Goal: Task Accomplishment & Management: Complete application form

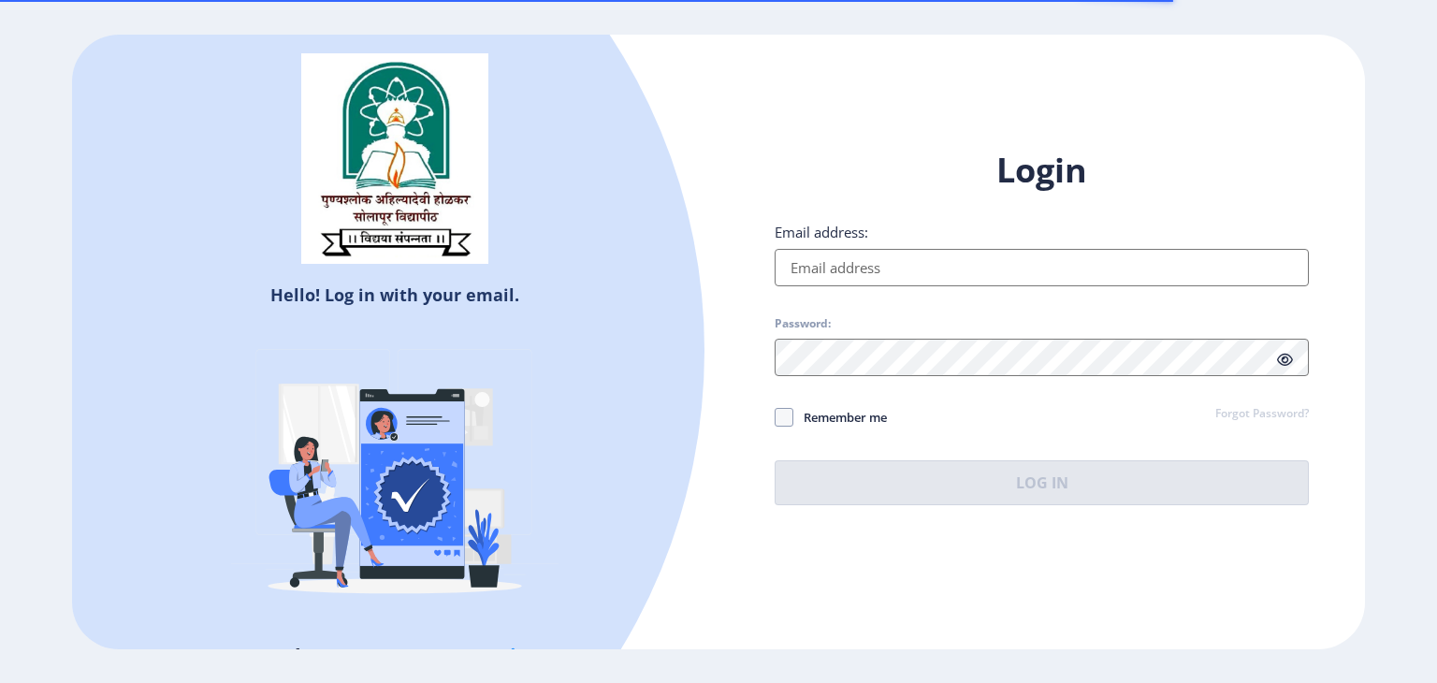
click at [819, 277] on input "Email address:" at bounding box center [1042, 267] width 534 height 37
click at [816, 268] on input "Email address:" at bounding box center [1042, 267] width 534 height 37
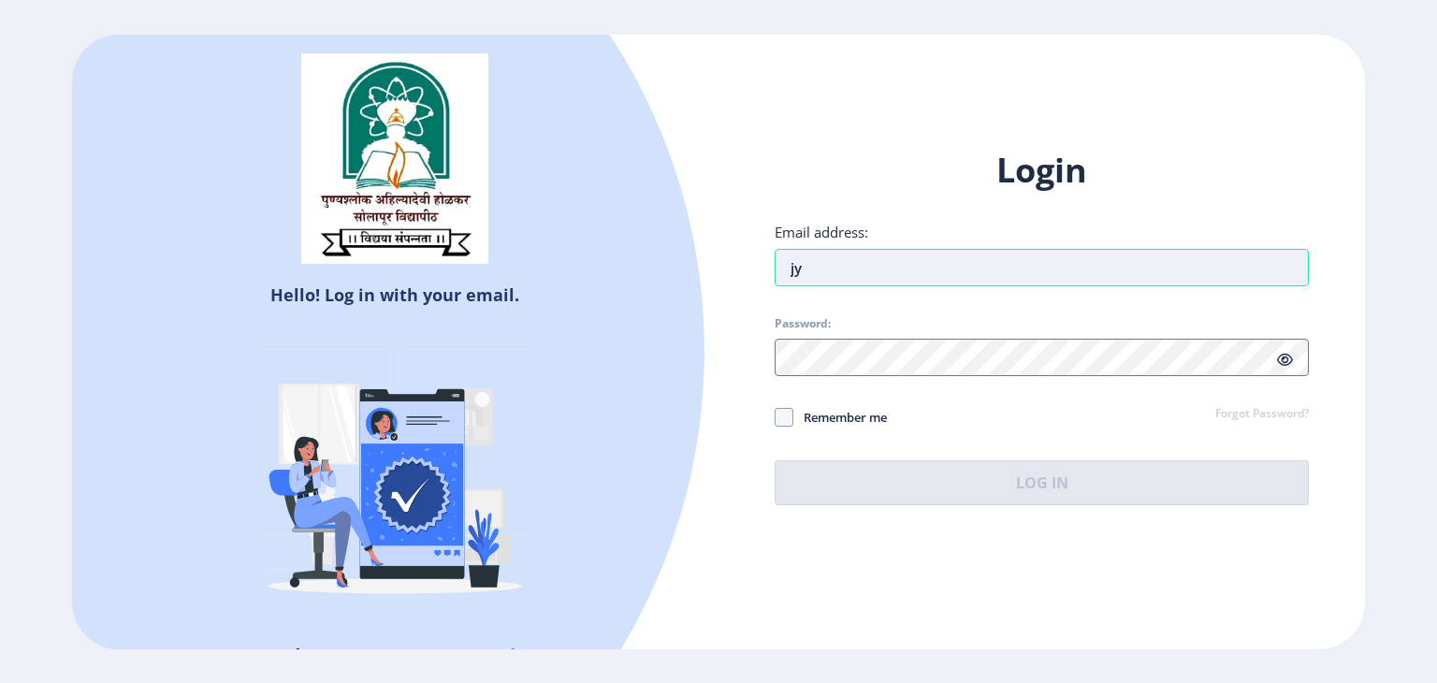
type input "j"
type input "[EMAIL_ADDRESS][DOMAIN_NAME]"
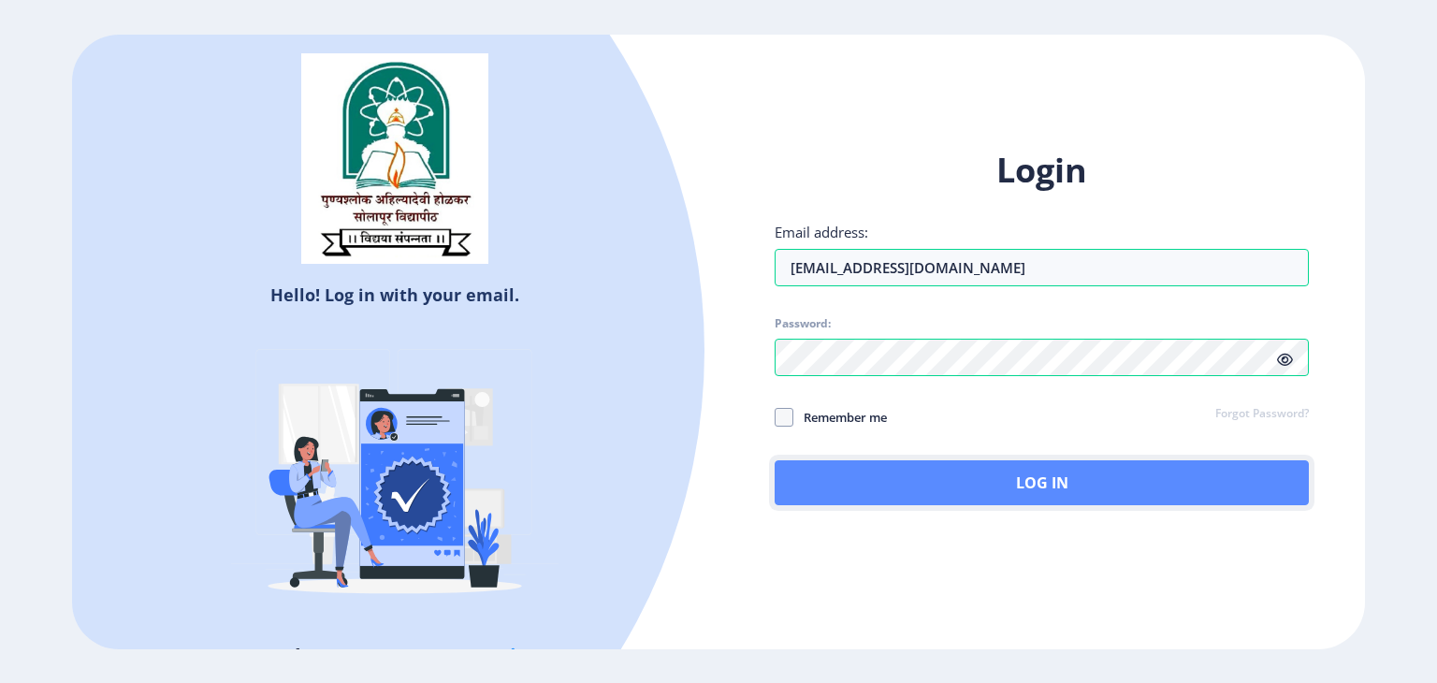
click at [1074, 491] on button "Log In" at bounding box center [1042, 482] width 534 height 45
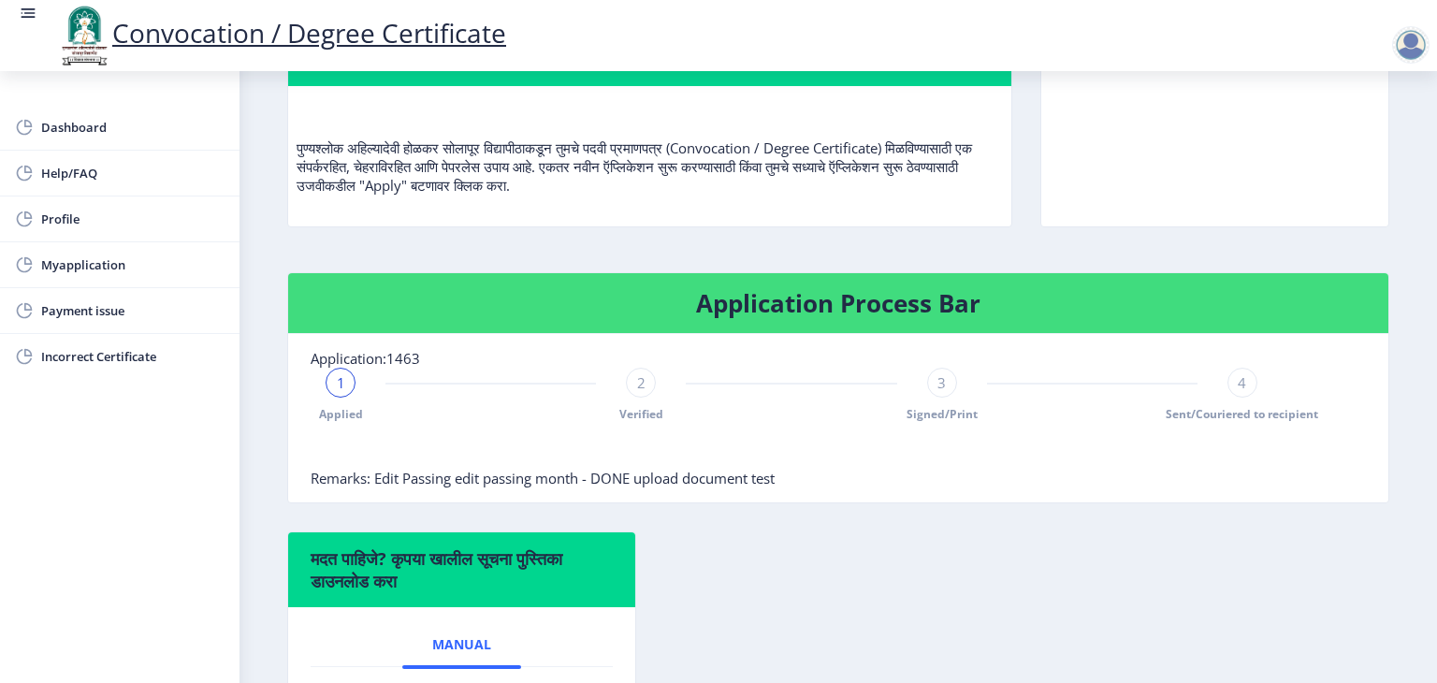
scroll to position [187, 0]
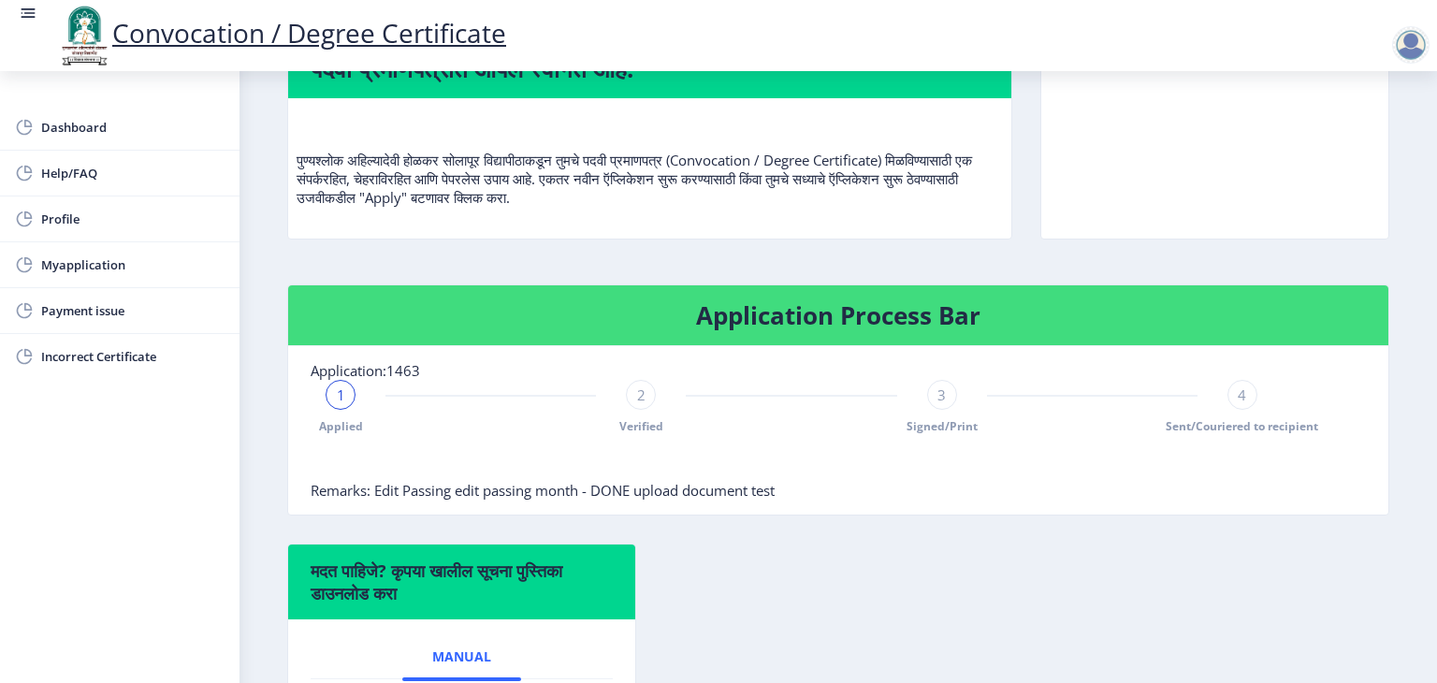
click at [1418, 35] on div at bounding box center [1410, 44] width 37 height 37
click at [1349, 144] on span "Log out" at bounding box center [1362, 146] width 120 height 22
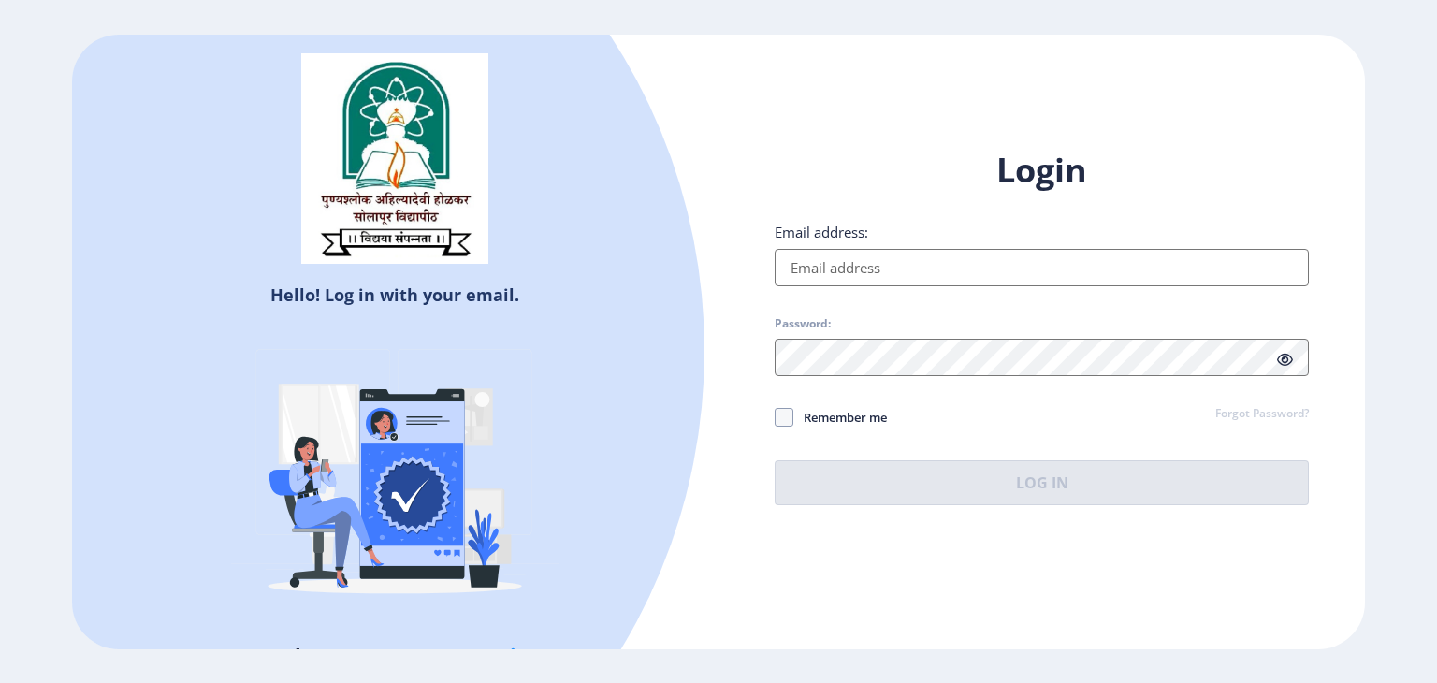
click at [927, 261] on input "Email address:" at bounding box center [1042, 267] width 534 height 37
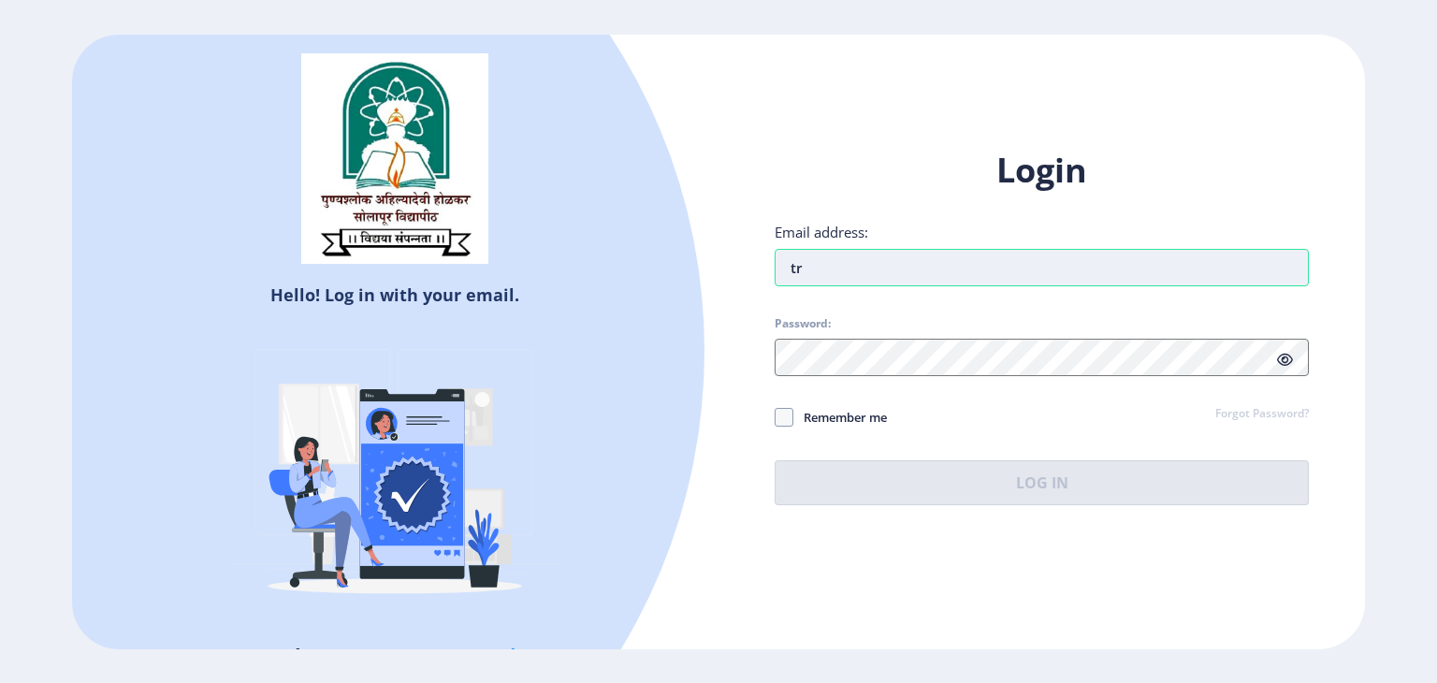
type input "t"
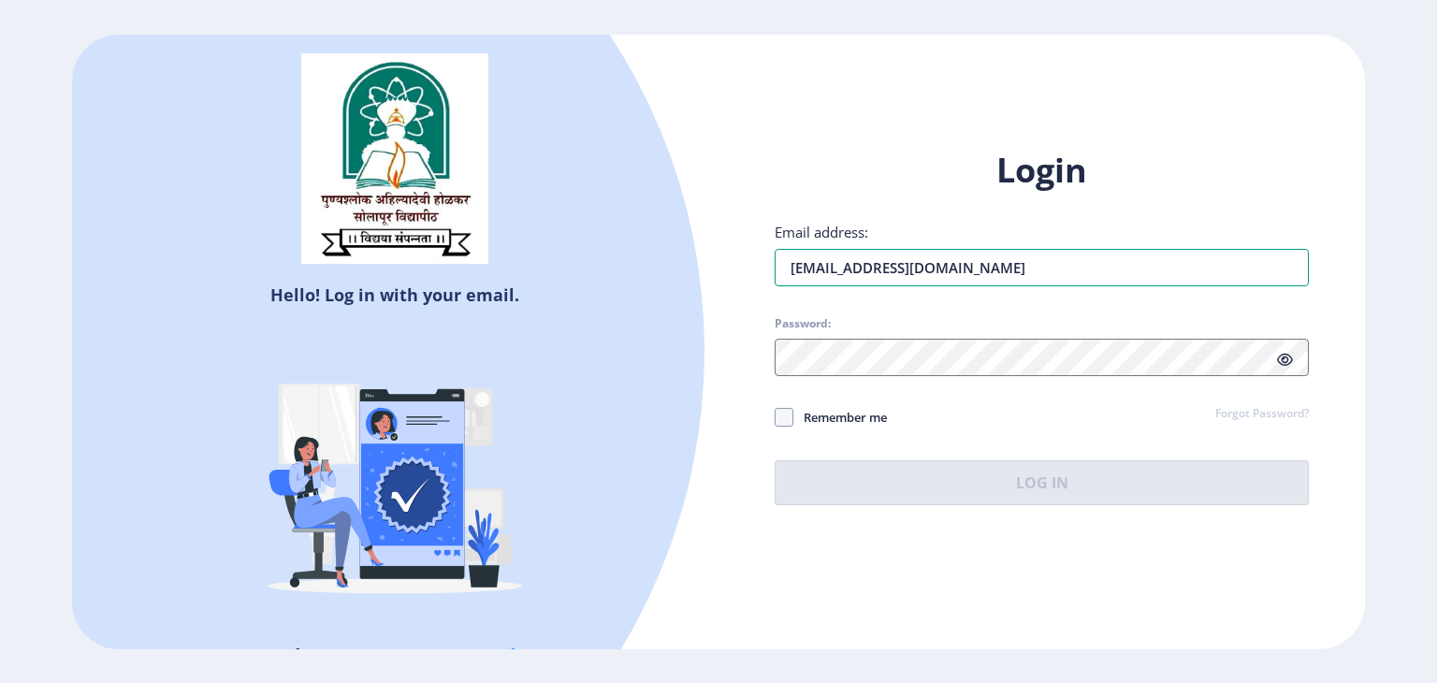
type input "[EMAIL_ADDRESS][DOMAIN_NAME]"
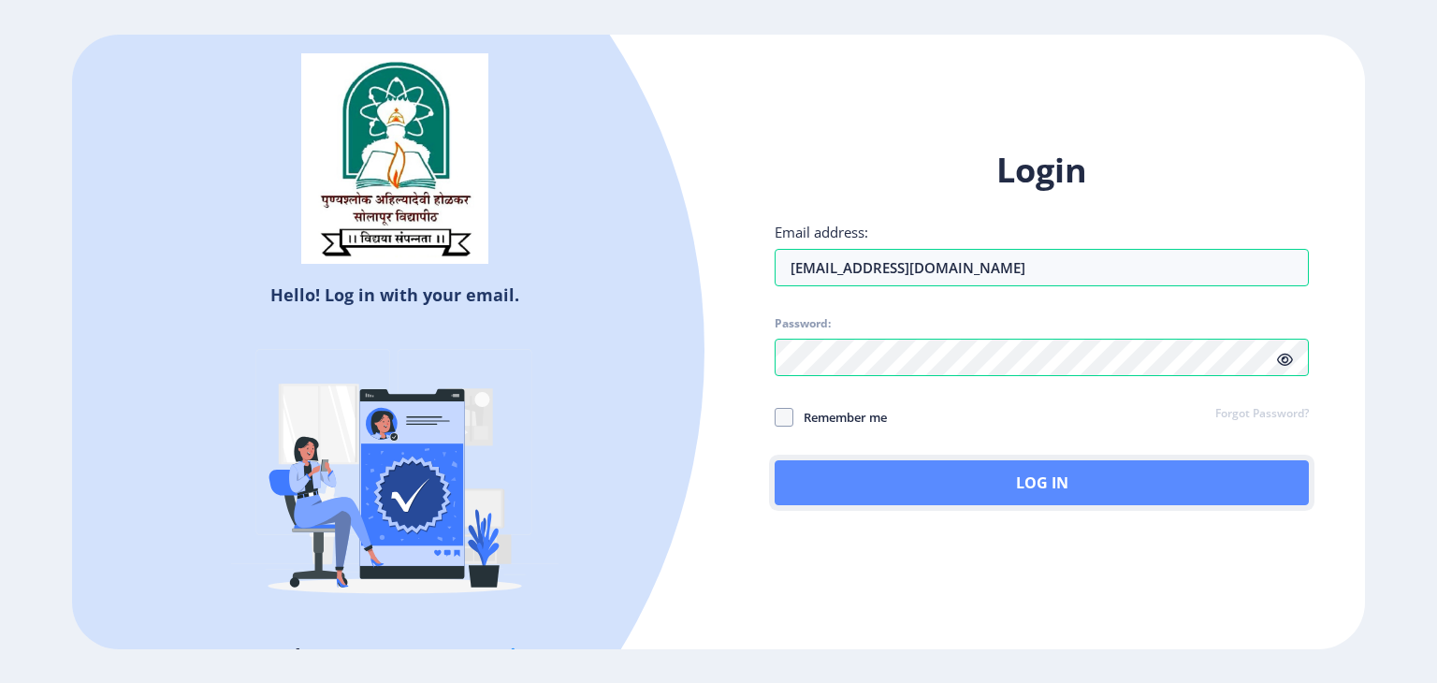
click at [1002, 486] on button "Log In" at bounding box center [1042, 482] width 534 height 45
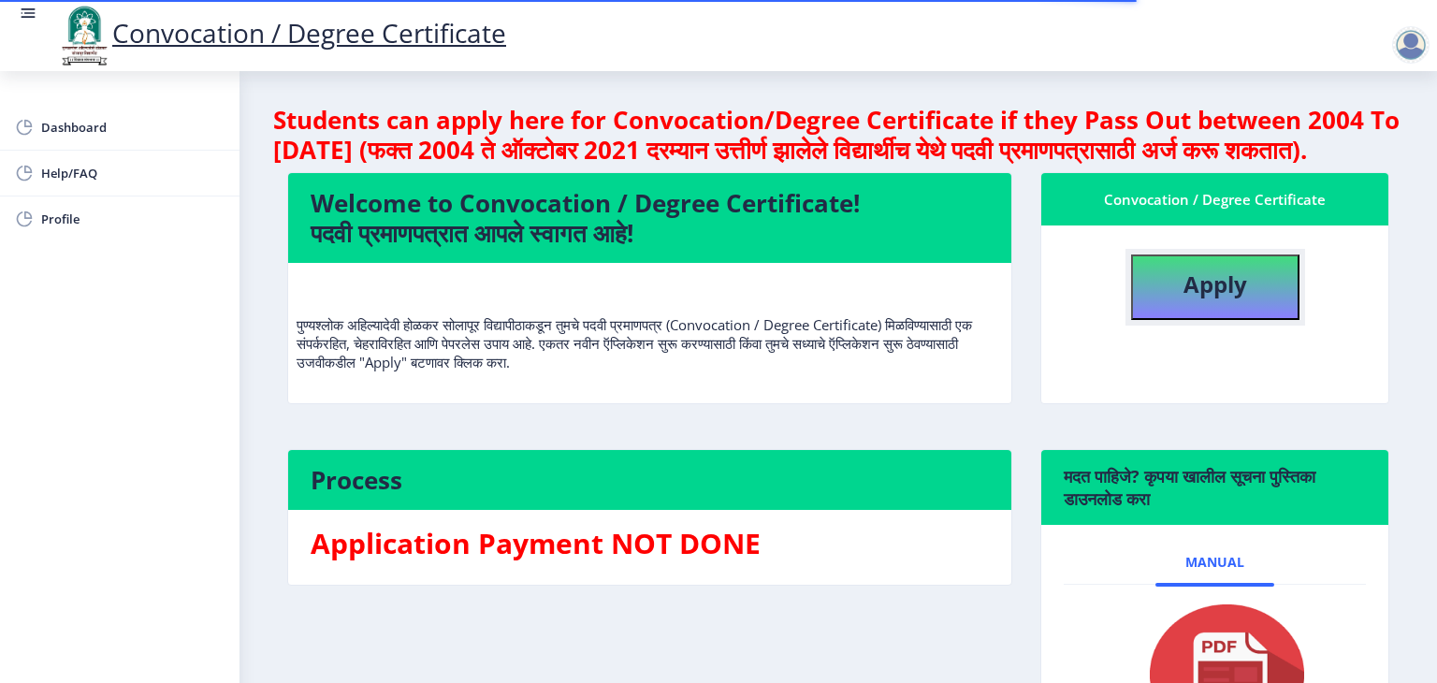
click at [1198, 290] on button "Apply" at bounding box center [1215, 286] width 168 height 65
select select
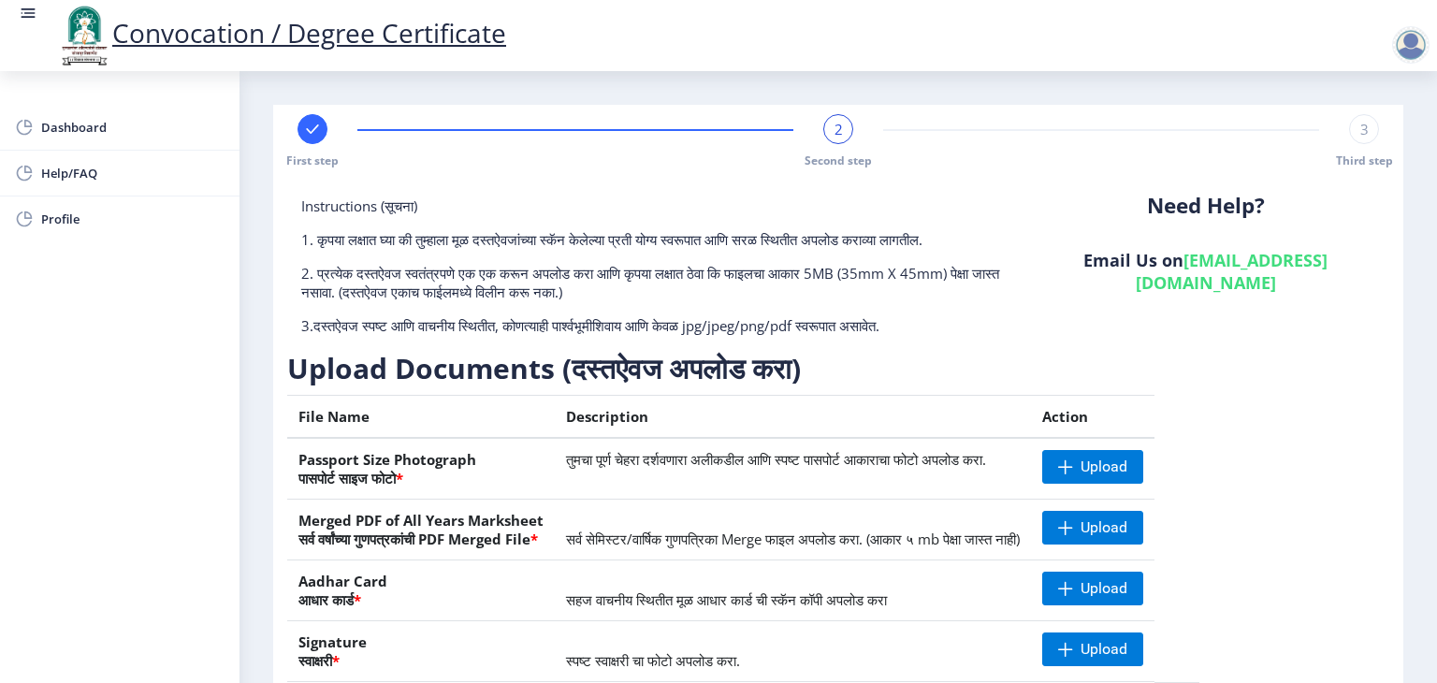
click at [316, 133] on rect at bounding box center [312, 129] width 19 height 19
select select "Regular"
select select "English"
select select "April"
select select "PASS CLASS"
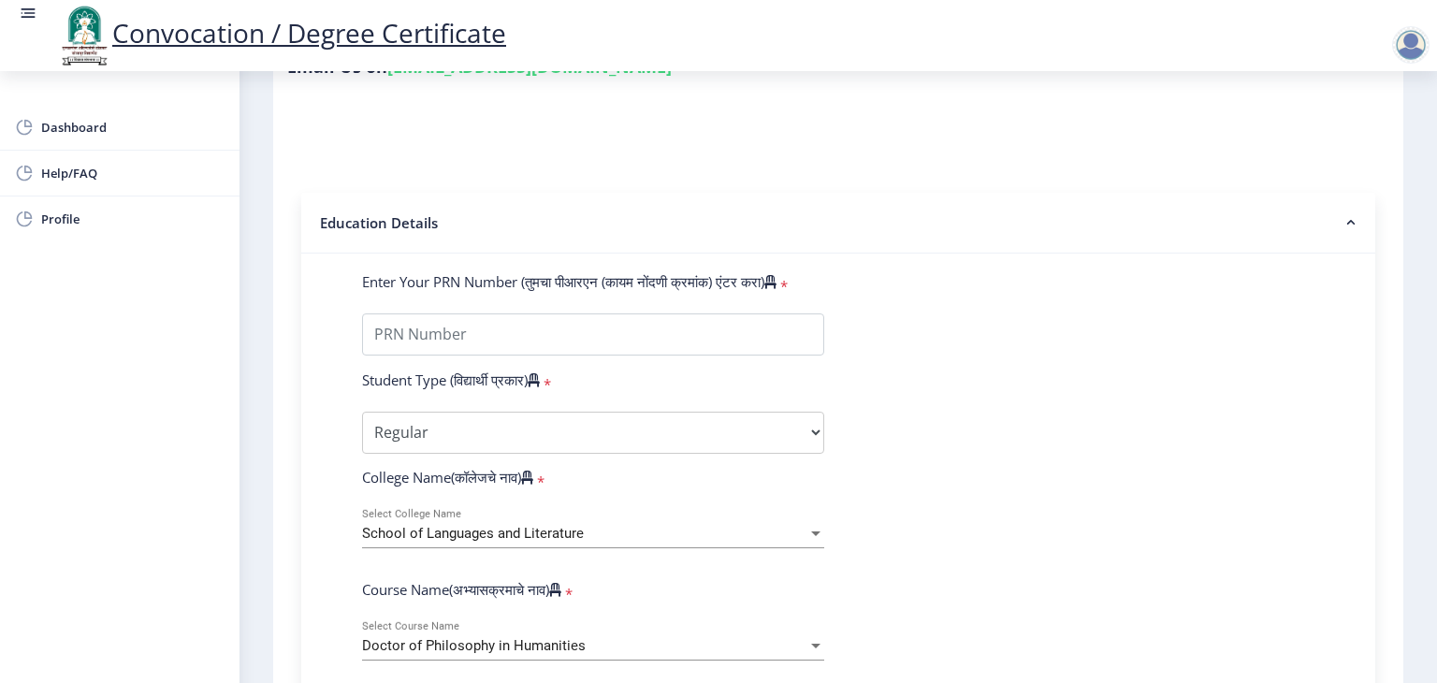
scroll to position [374, 0]
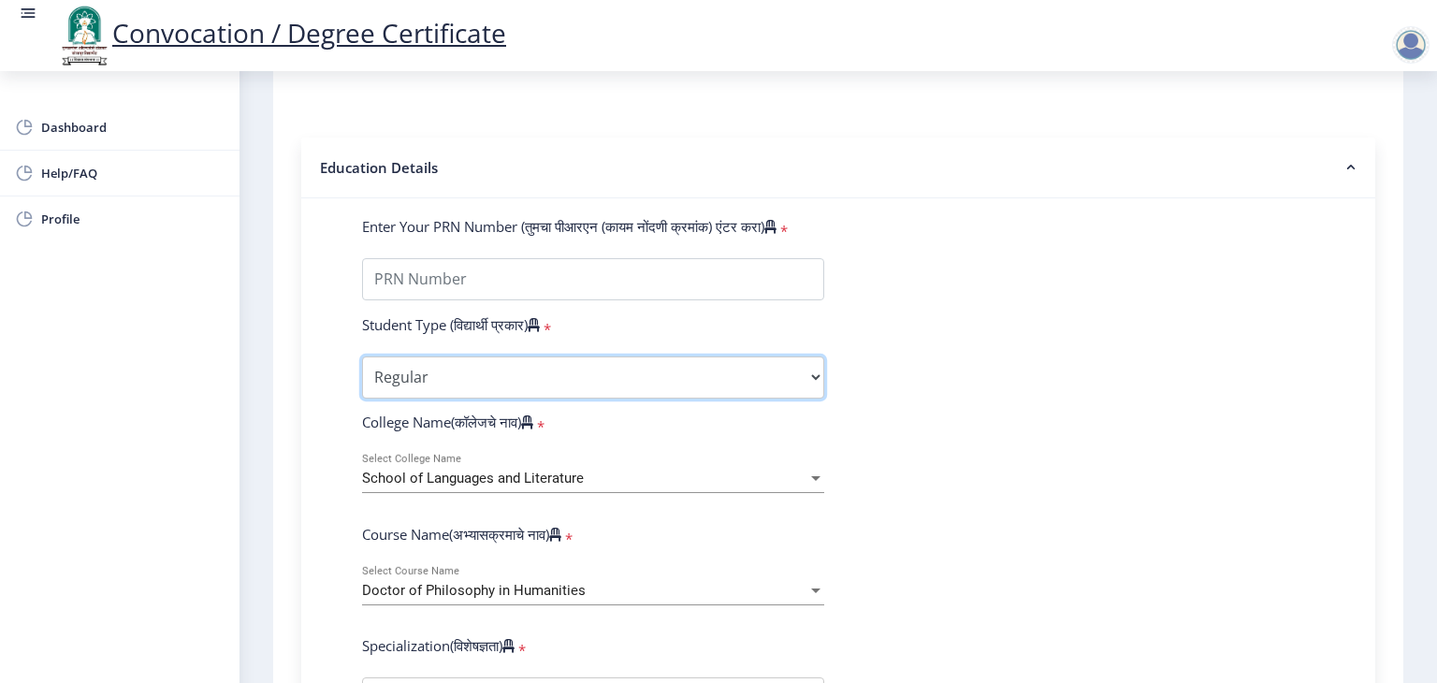
click at [442, 375] on select "Select Student Type Regular External" at bounding box center [593, 377] width 462 height 42
click at [362, 356] on select "Select Student Type Regular External" at bounding box center [593, 377] width 462 height 42
click at [587, 457] on div "School of Languages and Literature Select College Name" at bounding box center [593, 473] width 462 height 39
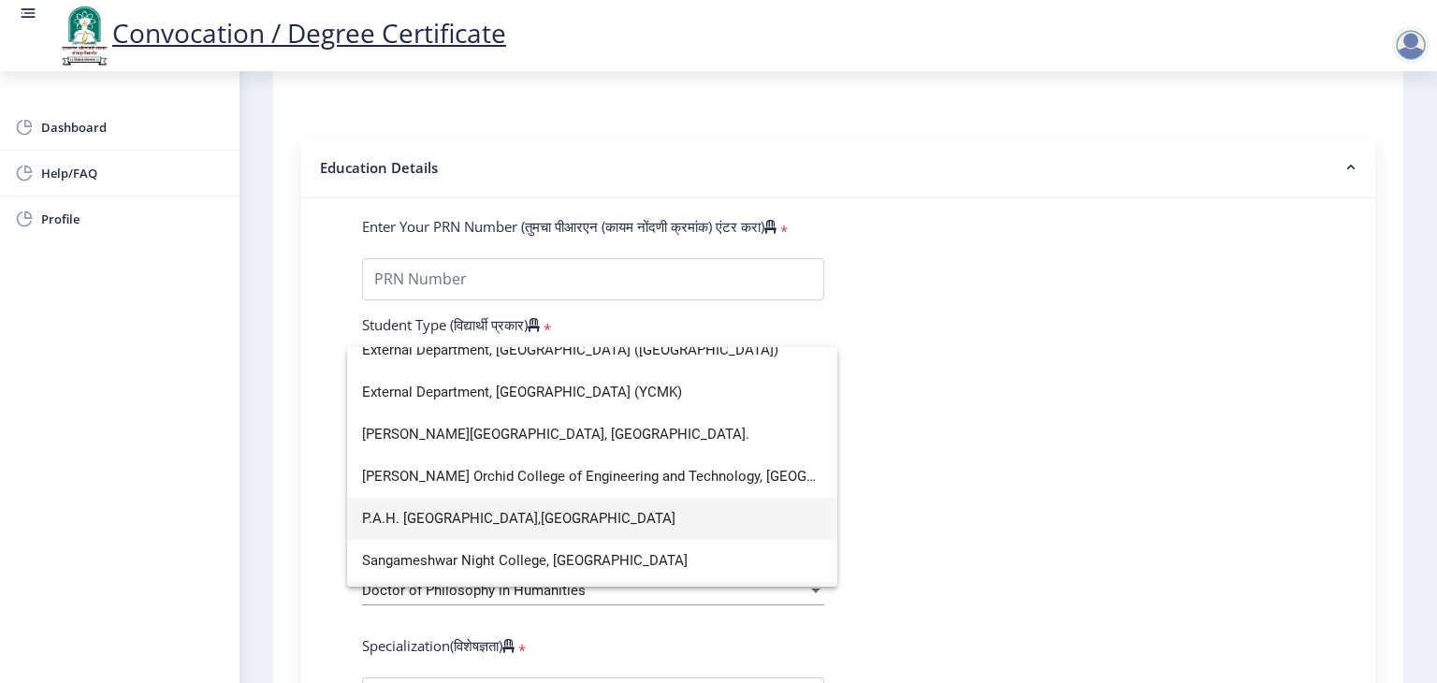
scroll to position [385, 0]
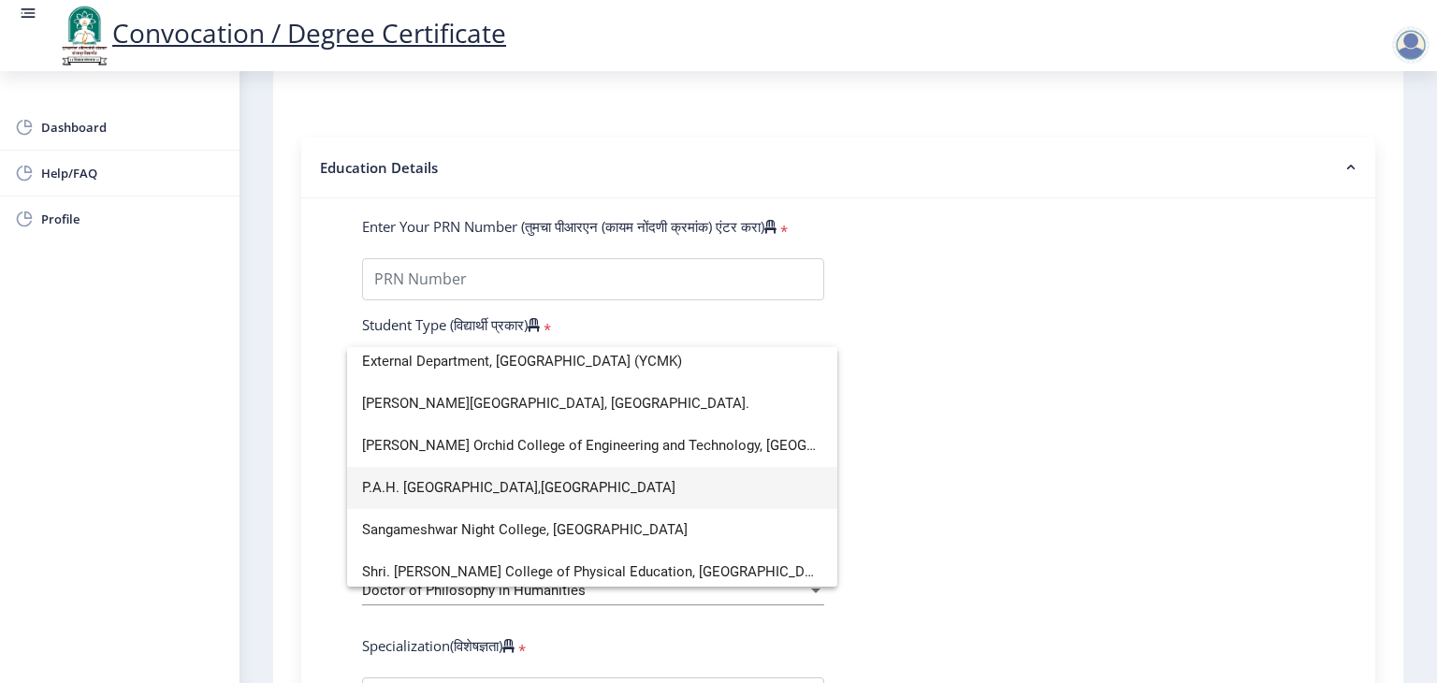
type input "solapu"
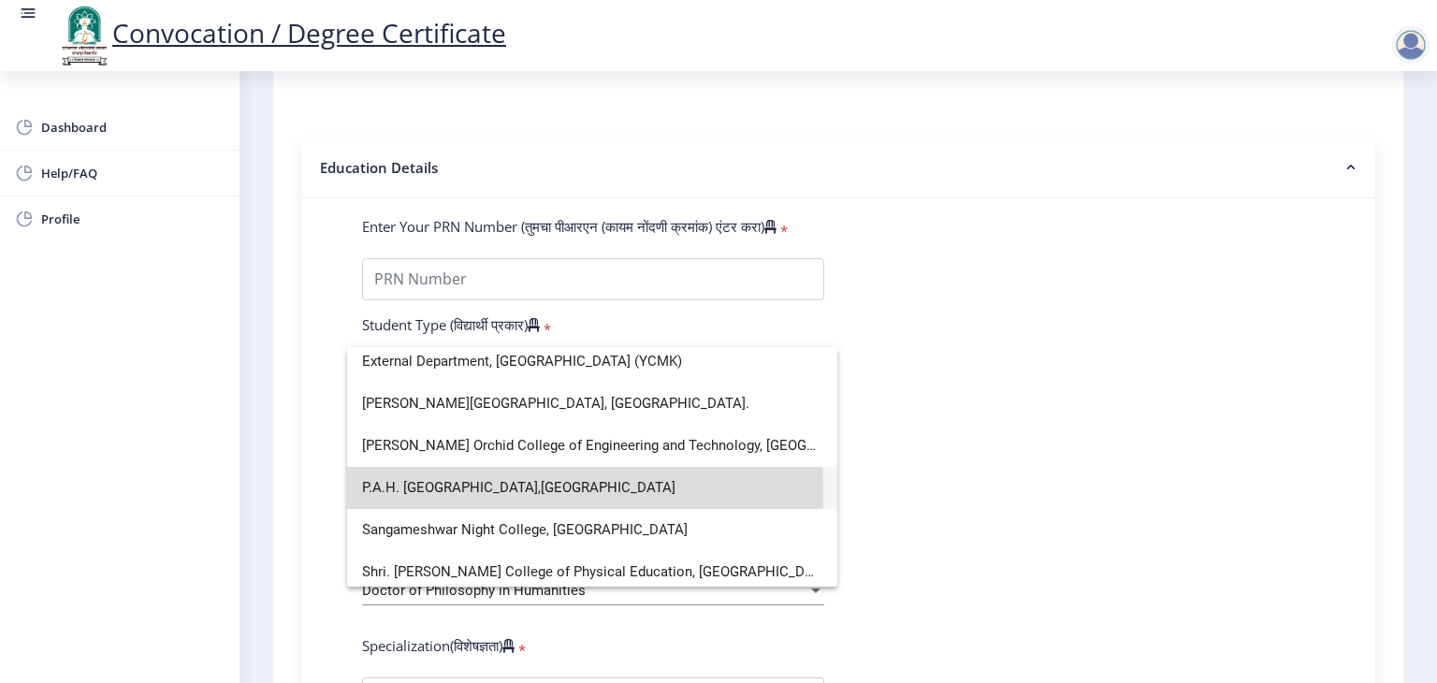
click at [426, 492] on span "P.A.H. [GEOGRAPHIC_DATA],[GEOGRAPHIC_DATA]" at bounding box center [592, 488] width 460 height 42
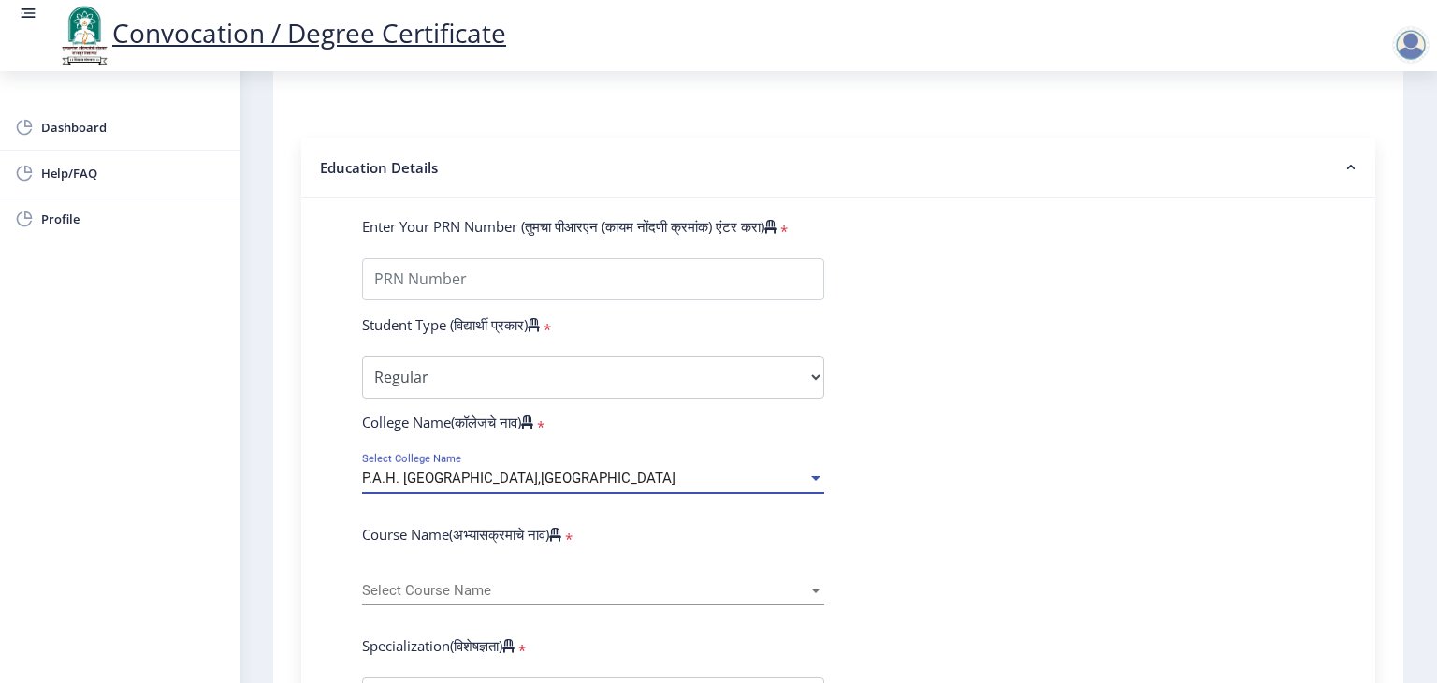
click at [579, 471] on div "P.A.H. [GEOGRAPHIC_DATA],[GEOGRAPHIC_DATA]" at bounding box center [584, 479] width 445 height 16
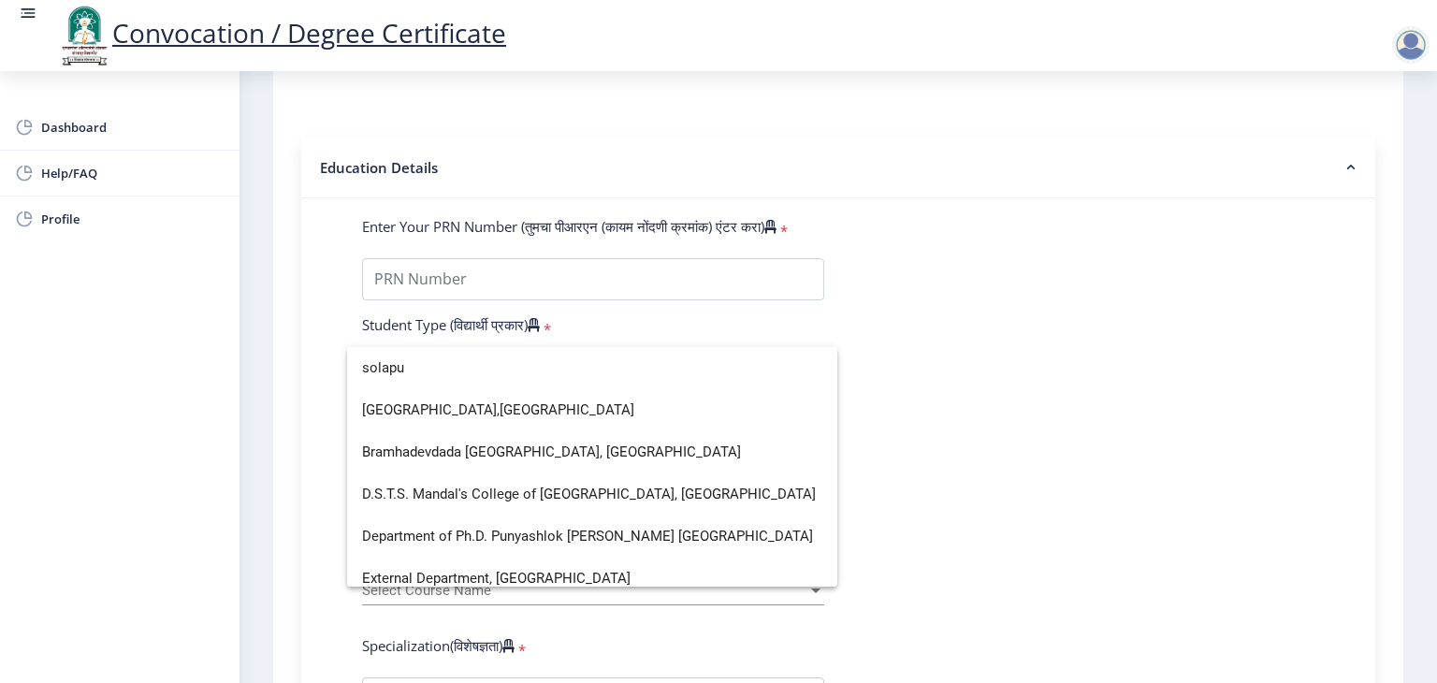
scroll to position [0, 0]
click at [1042, 458] on div at bounding box center [718, 341] width 1437 height 683
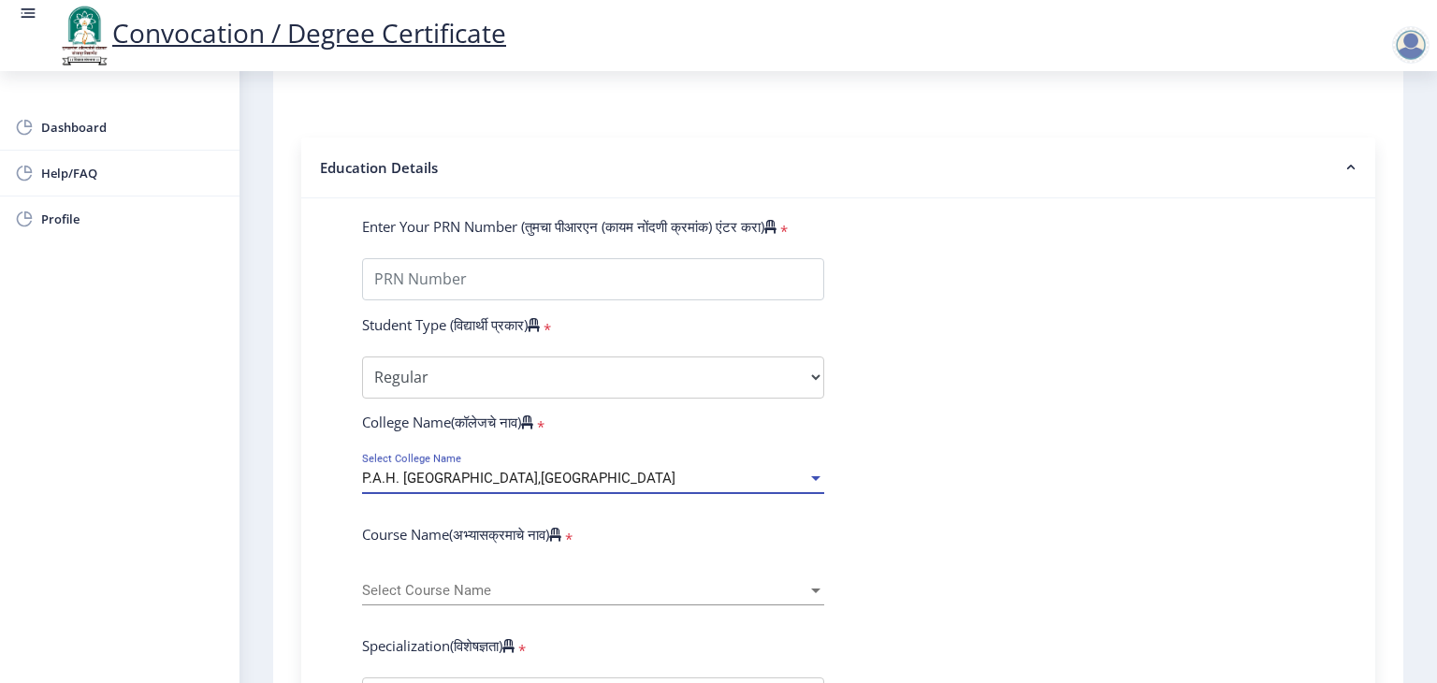
click at [543, 470] on span "P.A.H. [GEOGRAPHIC_DATA],[GEOGRAPHIC_DATA]" at bounding box center [518, 478] width 313 height 17
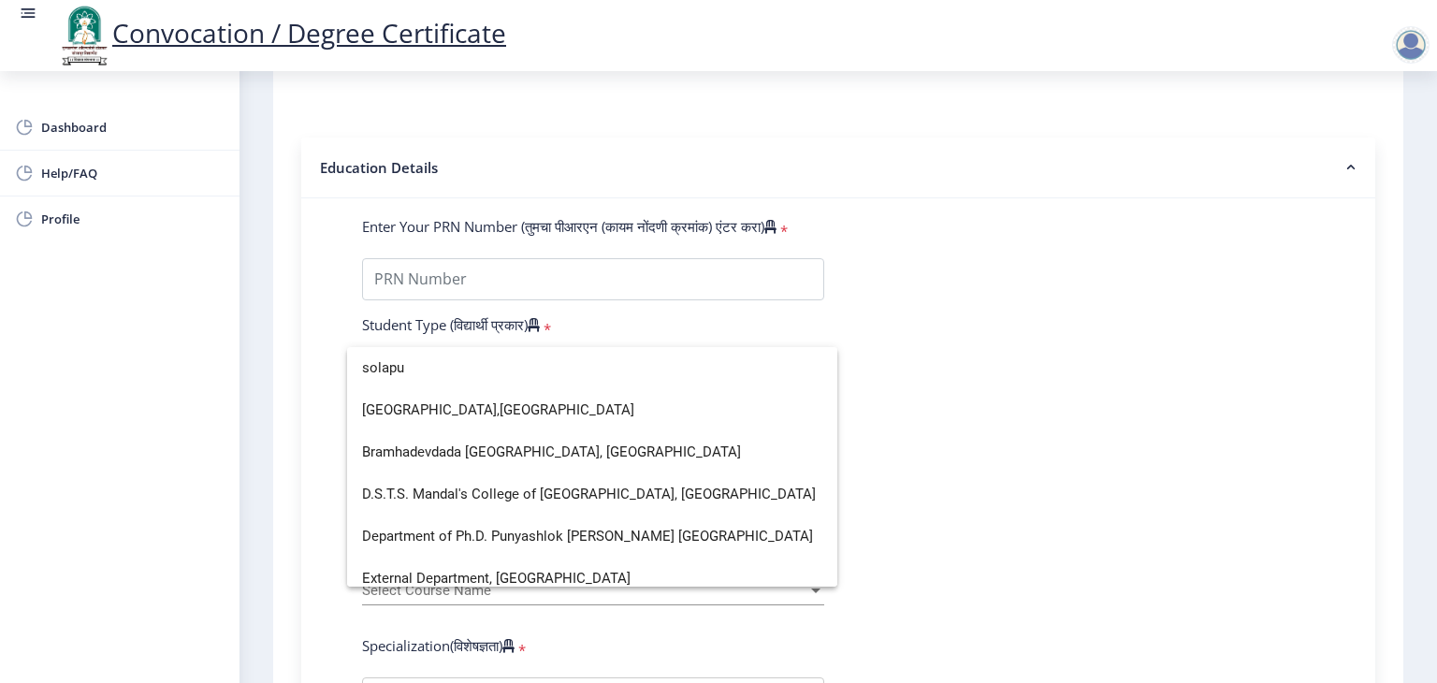
click at [966, 410] on div at bounding box center [718, 341] width 1437 height 683
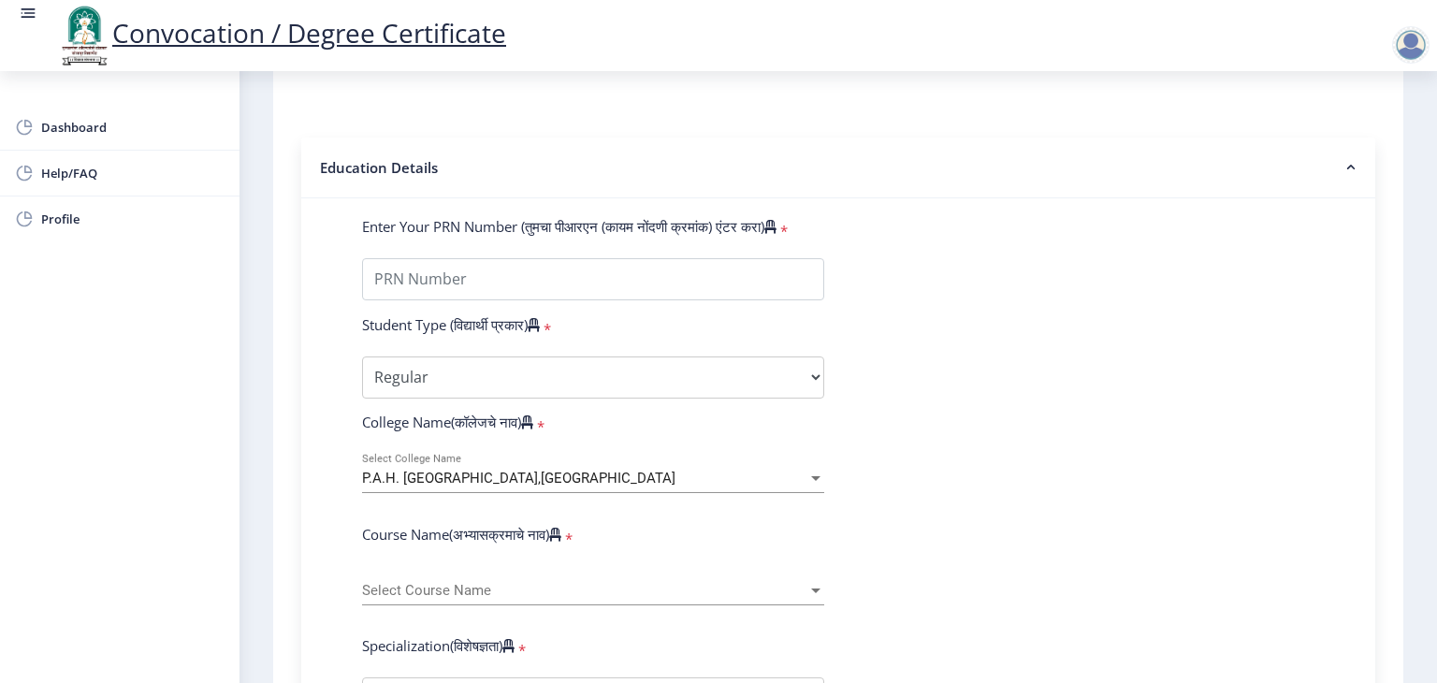
click at [536, 470] on span "P.A.H. [GEOGRAPHIC_DATA],[GEOGRAPHIC_DATA]" at bounding box center [518, 478] width 313 height 17
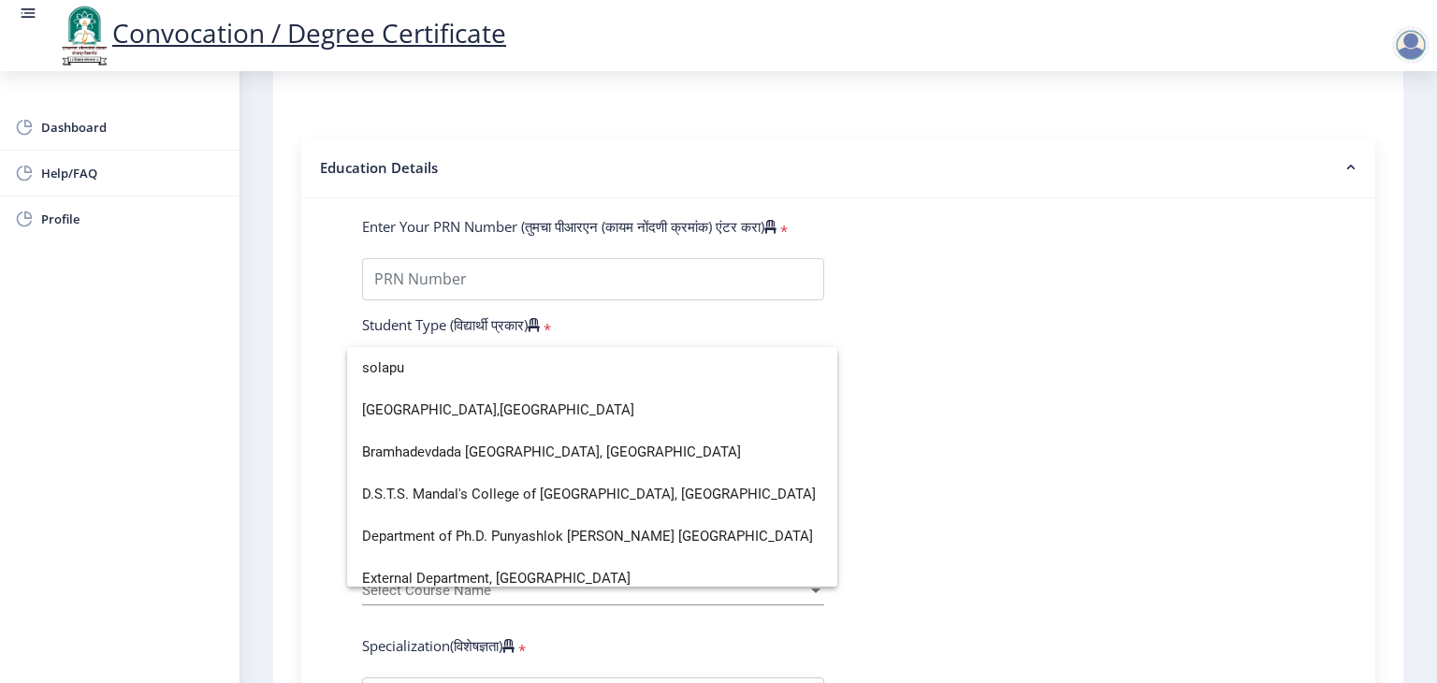
click at [1010, 420] on div at bounding box center [718, 341] width 1437 height 683
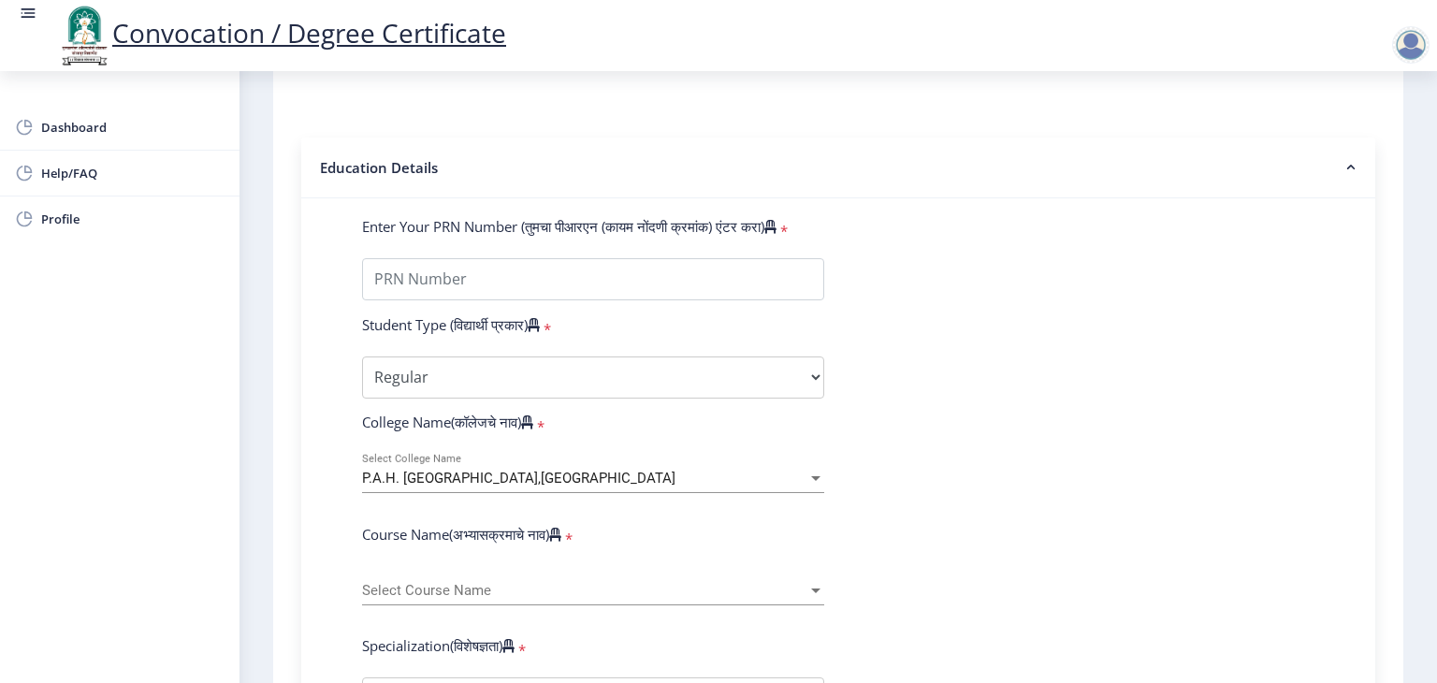
click at [444, 456] on div "P.A.H. [GEOGRAPHIC_DATA],[GEOGRAPHIC_DATA] Select College Name" at bounding box center [593, 473] width 462 height 39
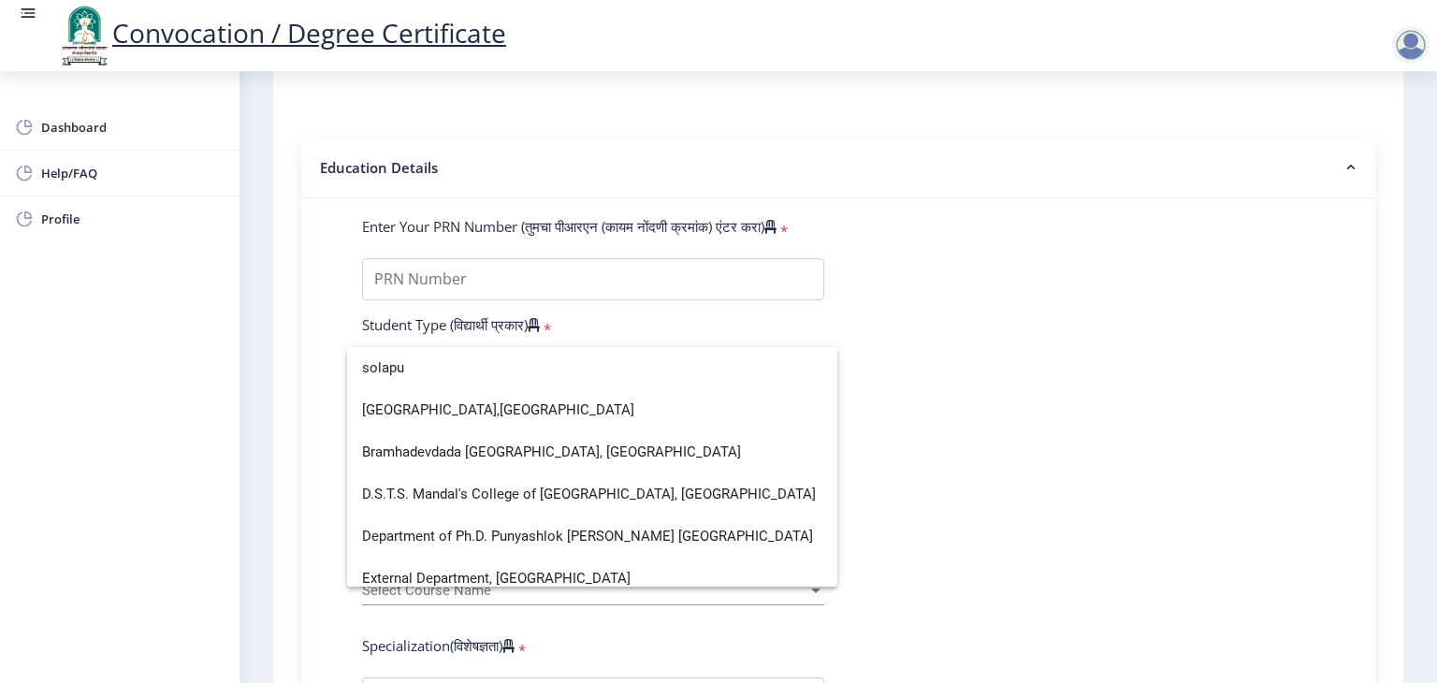
click at [1014, 304] on div at bounding box center [718, 341] width 1437 height 683
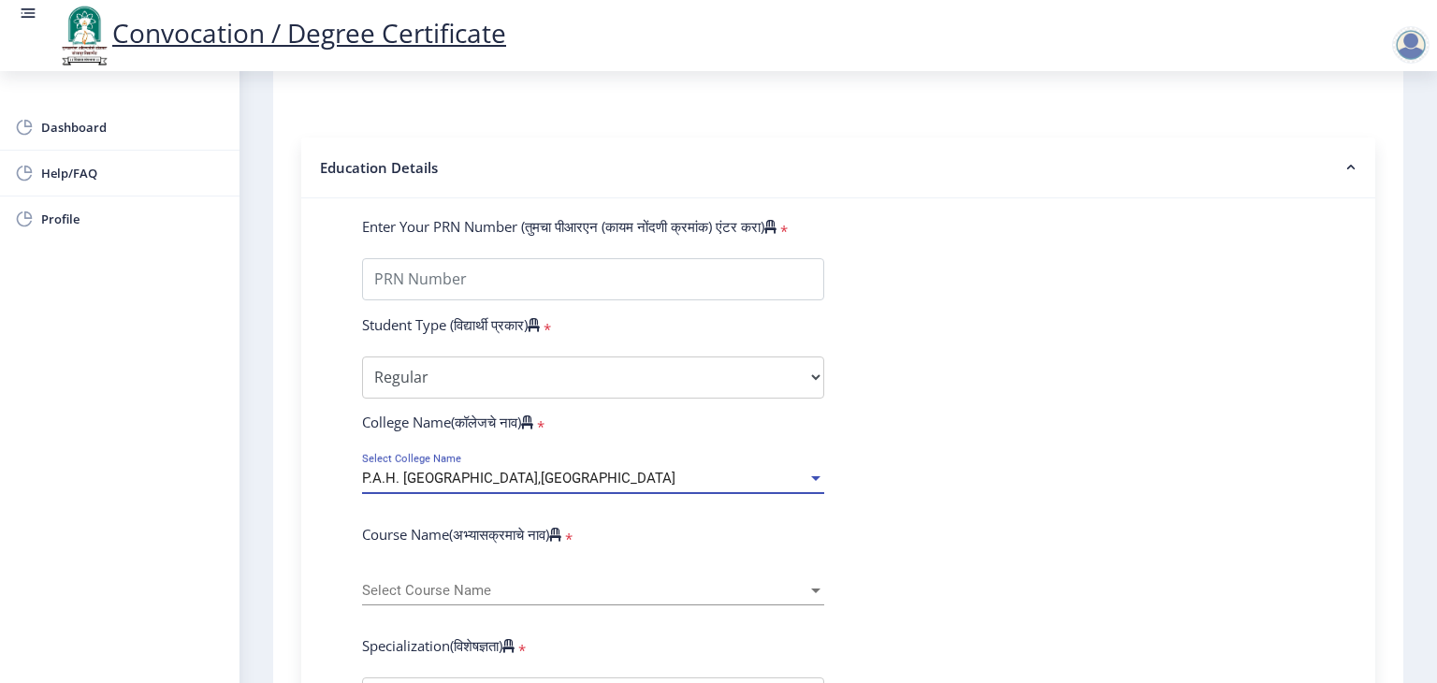
click at [442, 470] on span "P.A.H. [GEOGRAPHIC_DATA],[GEOGRAPHIC_DATA]" at bounding box center [518, 478] width 313 height 17
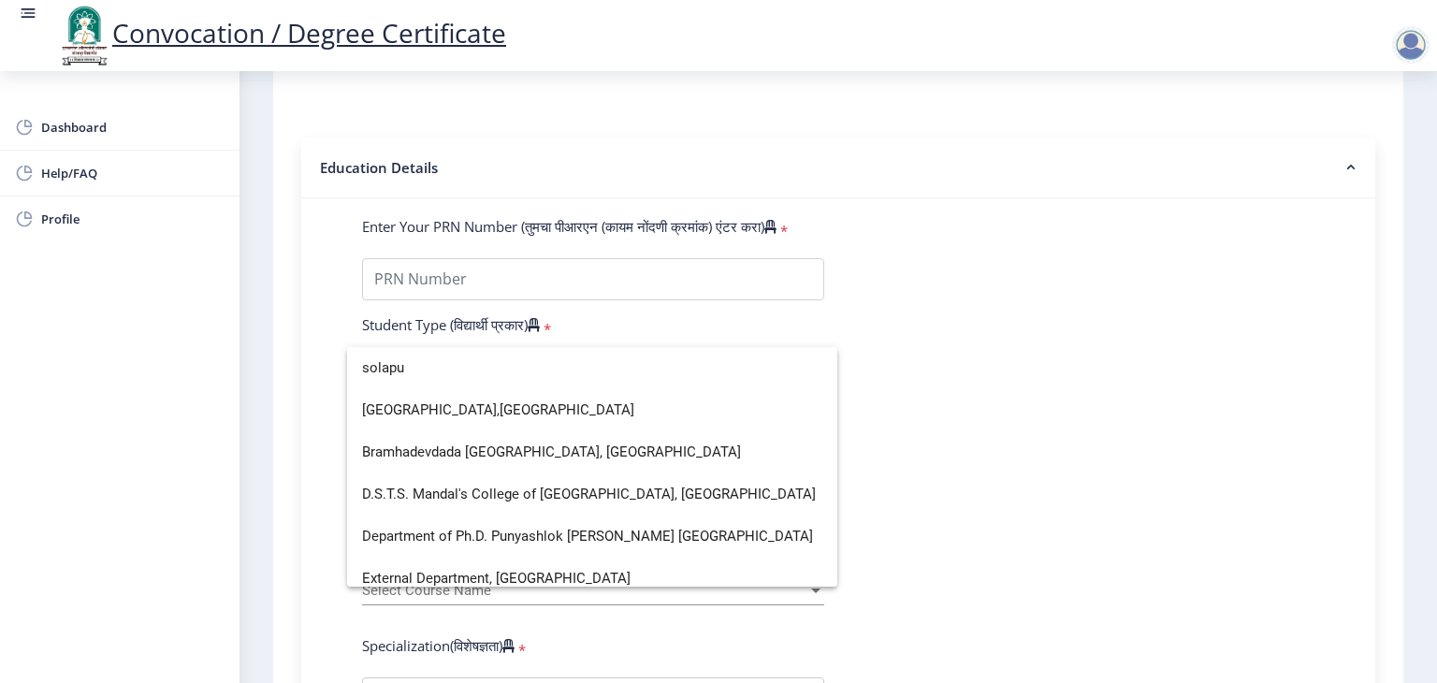
click at [979, 364] on div at bounding box center [718, 341] width 1437 height 683
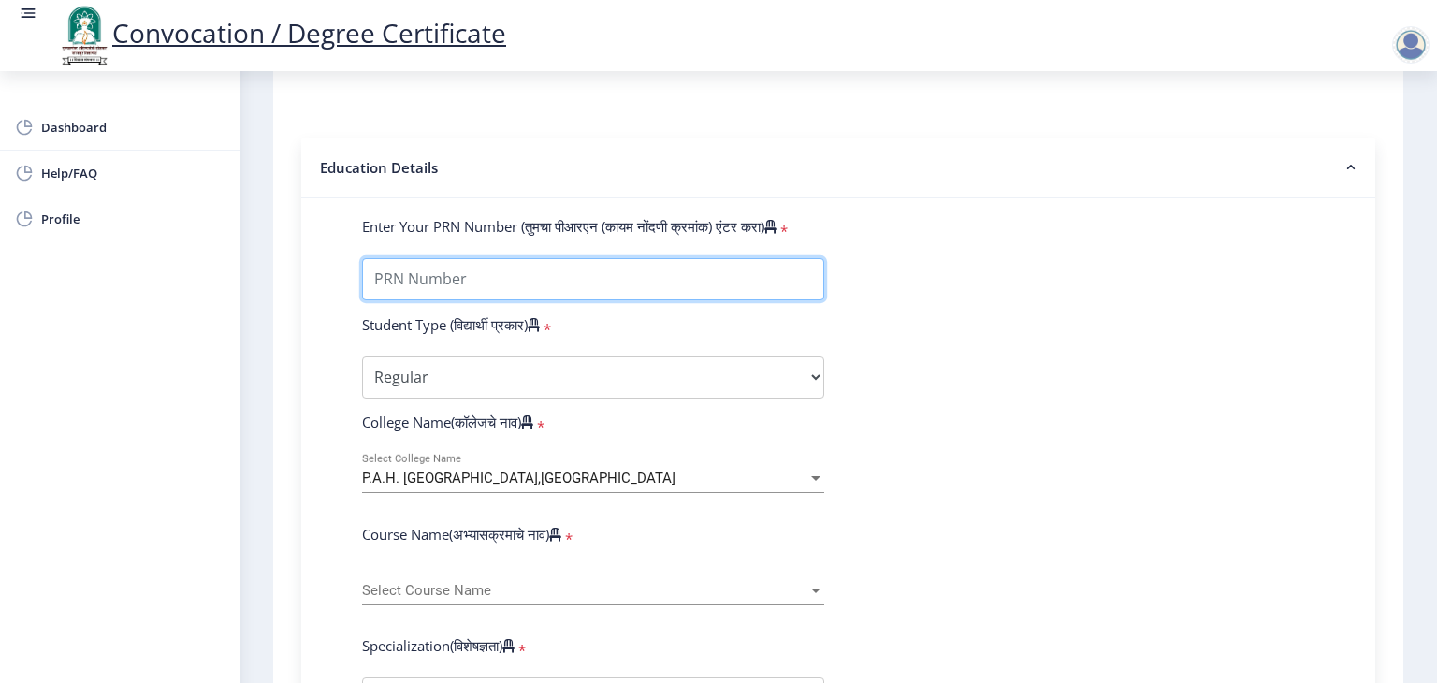
click at [685, 278] on input "Enter Your PRN Number (तुमचा पीआरएन (कायम नोंदणी क्रमांक) एंटर करा)" at bounding box center [593, 279] width 462 height 42
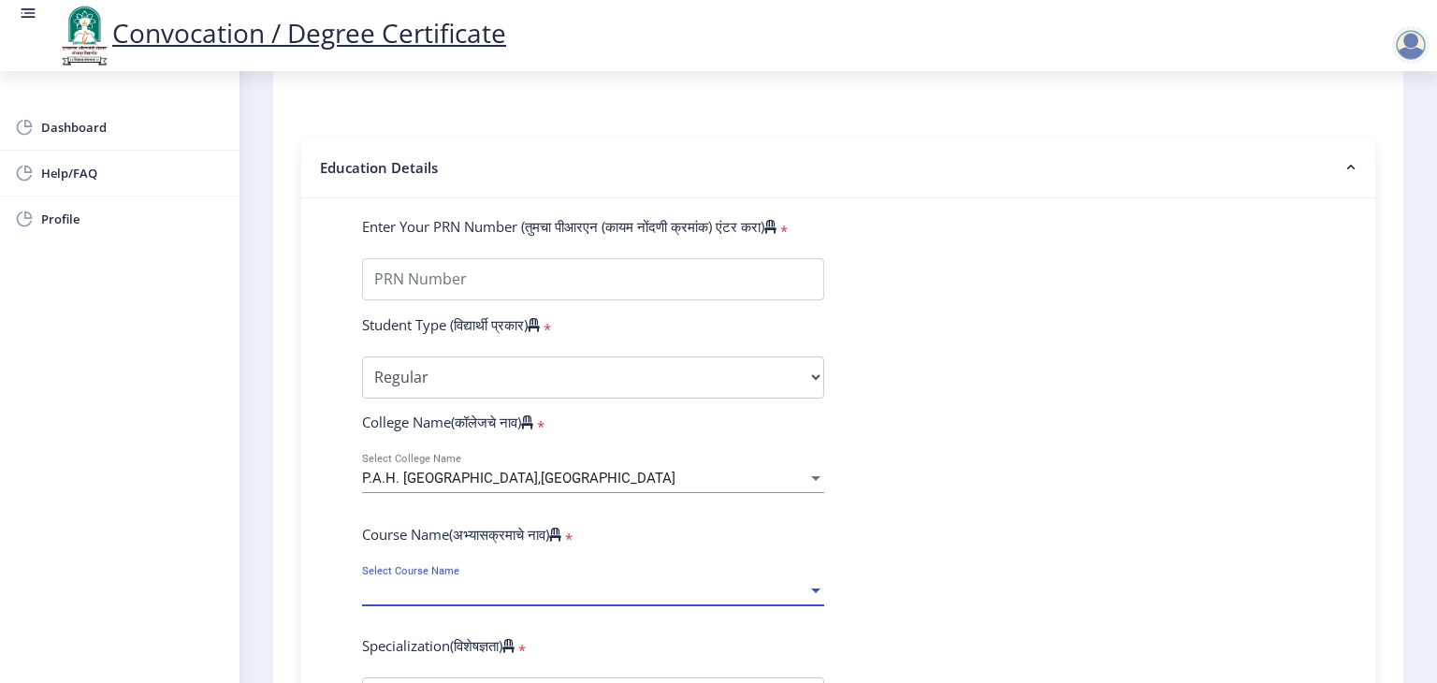
click at [472, 583] on span "Select Course Name" at bounding box center [584, 591] width 445 height 16
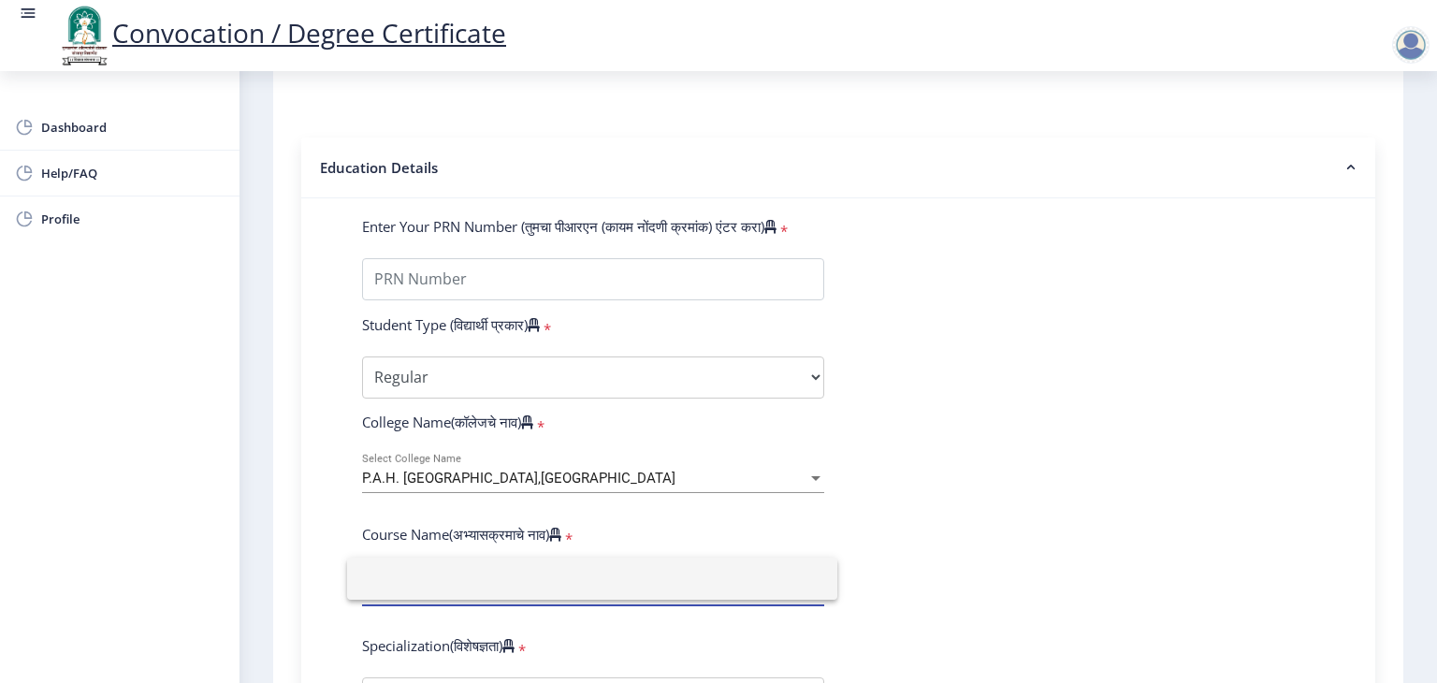
click at [853, 496] on div at bounding box center [718, 341] width 1437 height 683
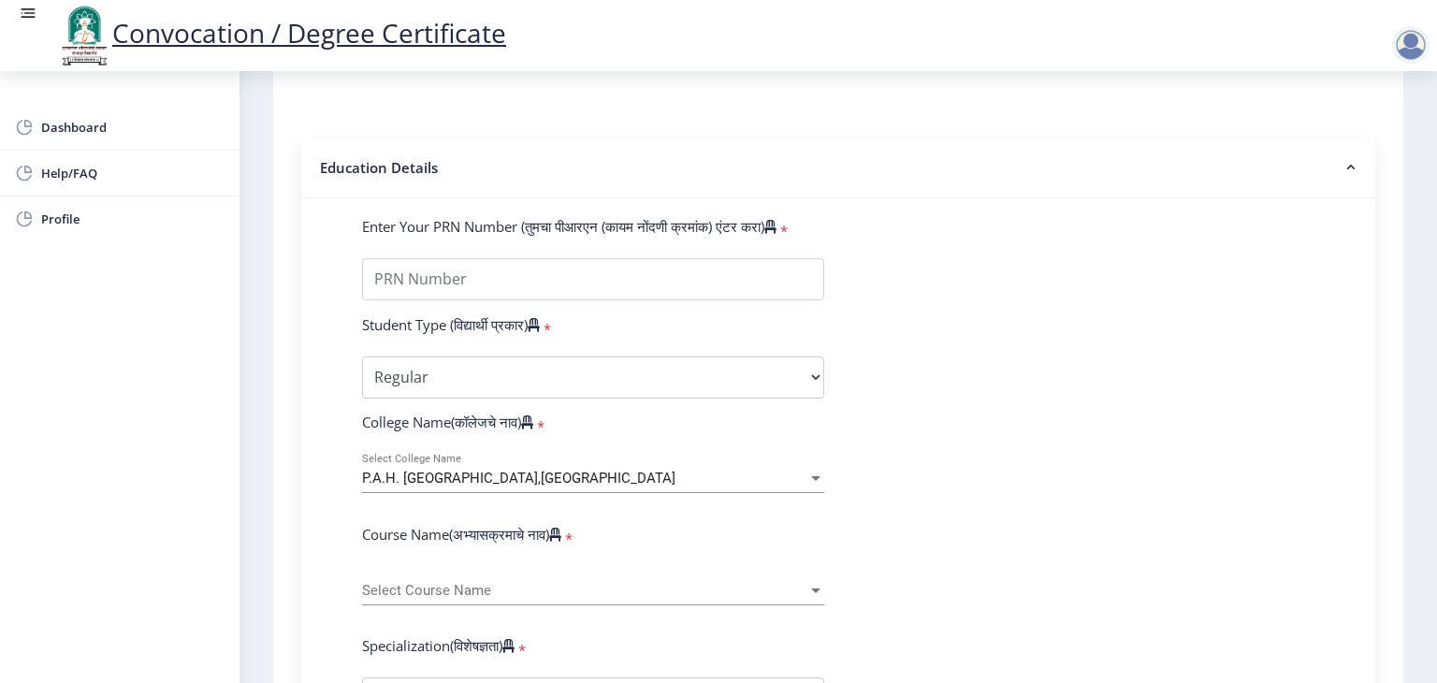
drag, startPoint x: 315, startPoint y: 147, endPoint x: 533, endPoint y: 410, distance: 341.5
click at [633, 413] on div "College Name(कॉलेजचे नाव) *" at bounding box center [593, 426] width 490 height 26
drag, startPoint x: 344, startPoint y: 312, endPoint x: 535, endPoint y: 320, distance: 191.0
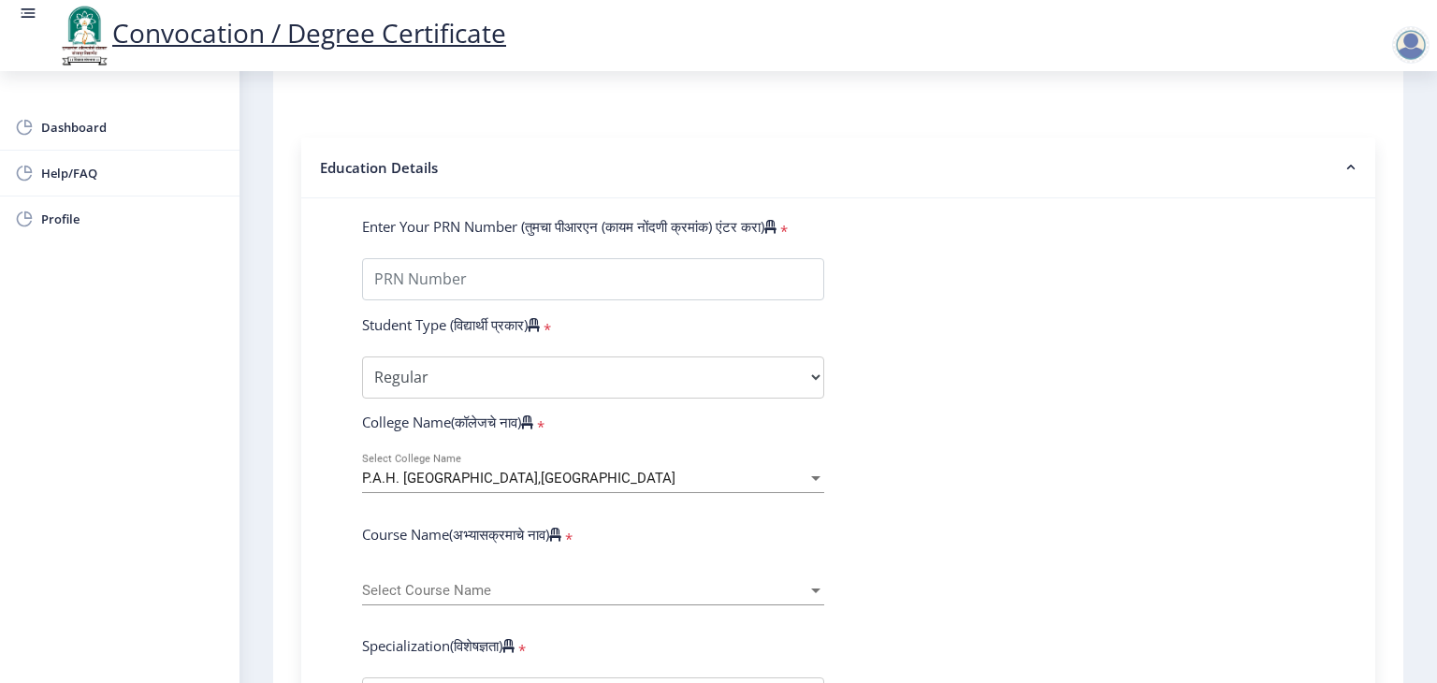
copy label "Student Type (विद्यार्थी प्रकार)"
drag, startPoint x: 378, startPoint y: 408, endPoint x: 534, endPoint y: 414, distance: 156.3
click at [533, 414] on label "College Name(कॉलेजचे नाव)" at bounding box center [447, 422] width 171 height 19
copy label "College Name(कॉलेजचे नाव)"
drag, startPoint x: 356, startPoint y: 518, endPoint x: 556, endPoint y: 524, distance: 200.3
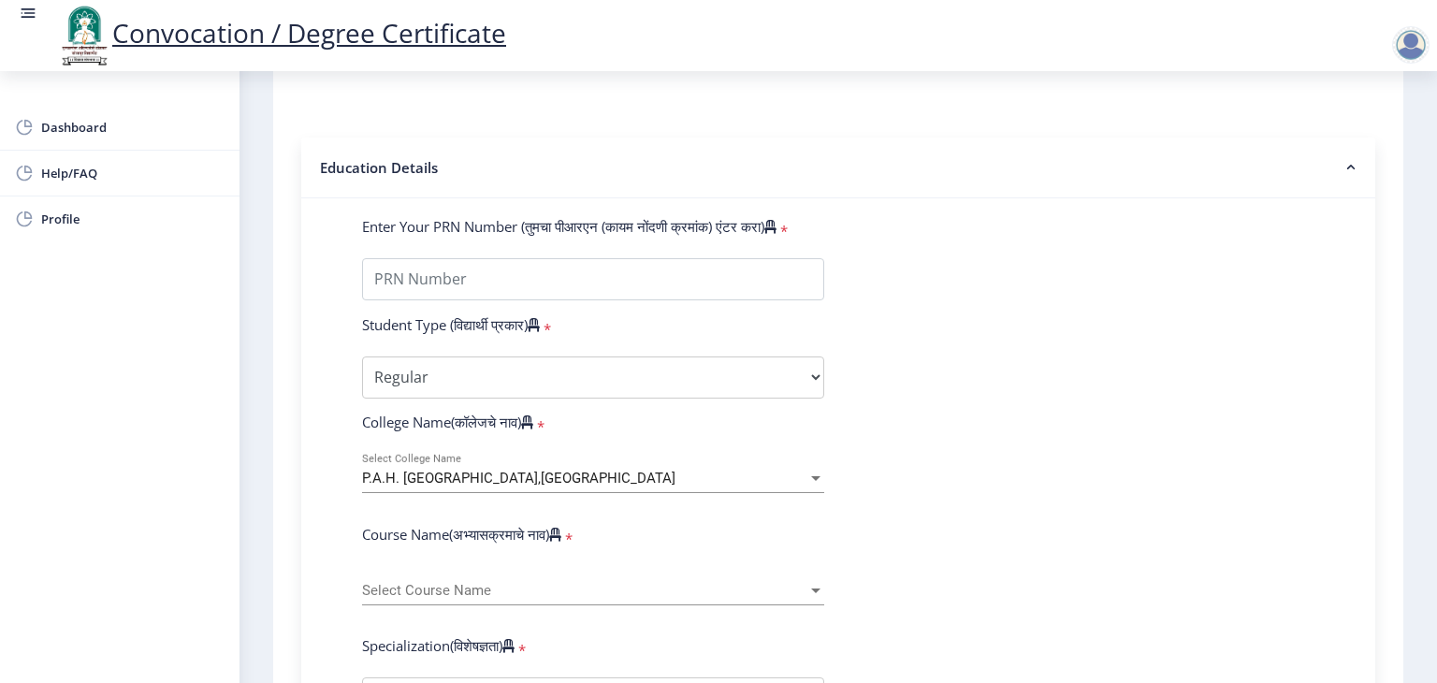
click at [556, 525] on div "Course Name(अभ्यासक्रमाचे नाव) *" at bounding box center [593, 538] width 490 height 26
copy label "Course Name(अभ्यासक्रमाचे नाव)"
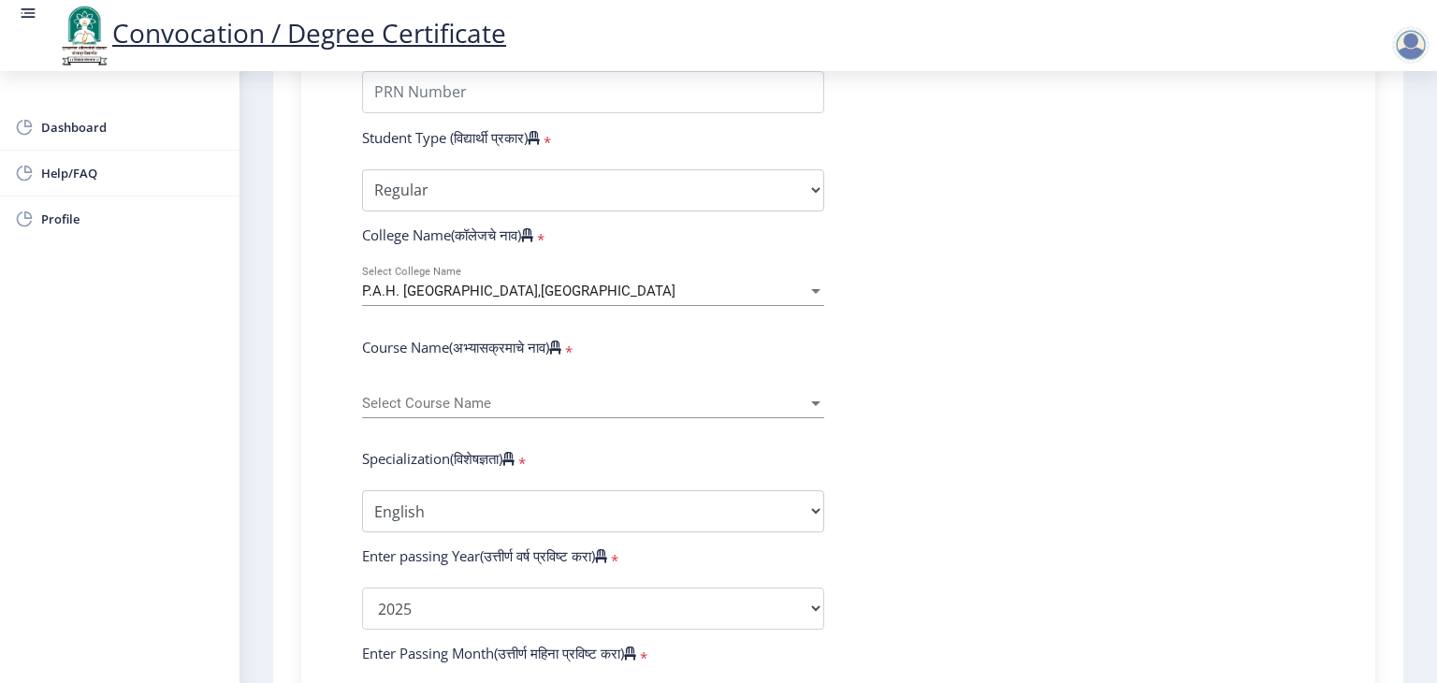
click at [580, 283] on div "P.A.H. [GEOGRAPHIC_DATA],[GEOGRAPHIC_DATA]" at bounding box center [584, 291] width 445 height 16
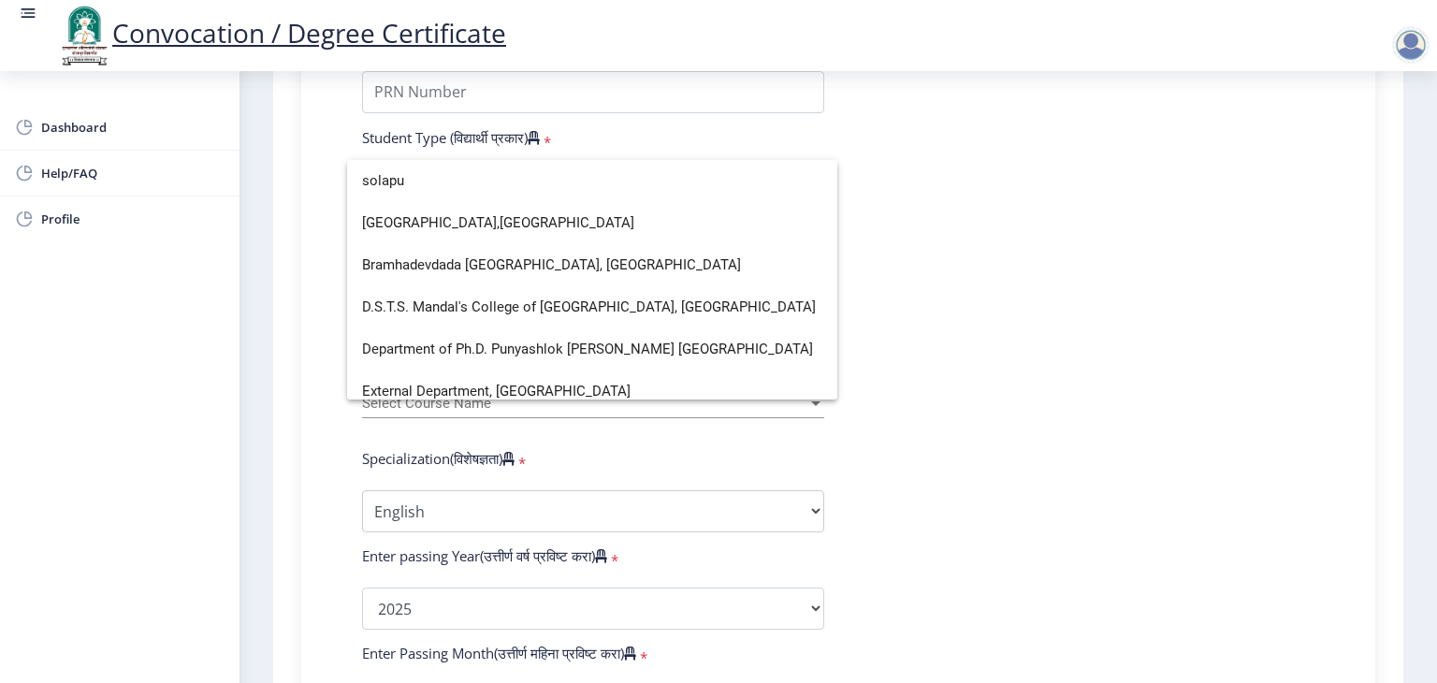
scroll to position [0, 0]
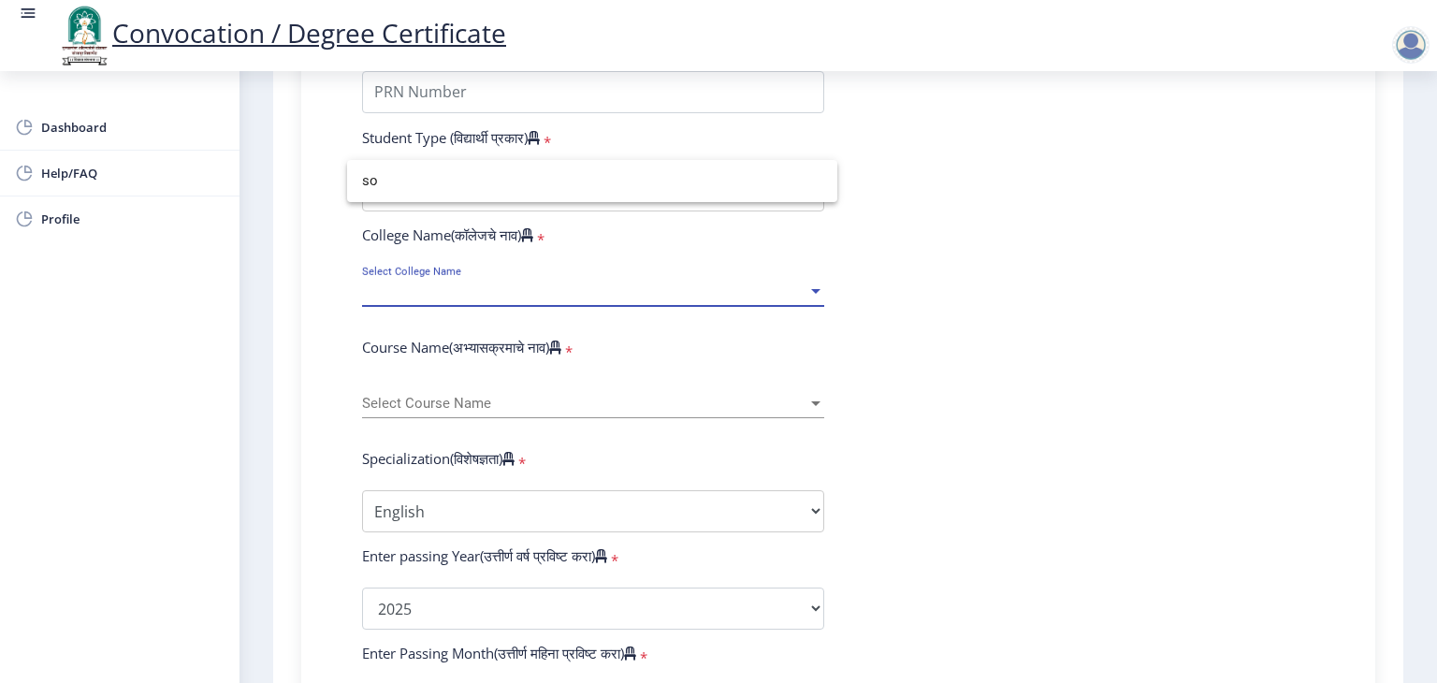
type input "s"
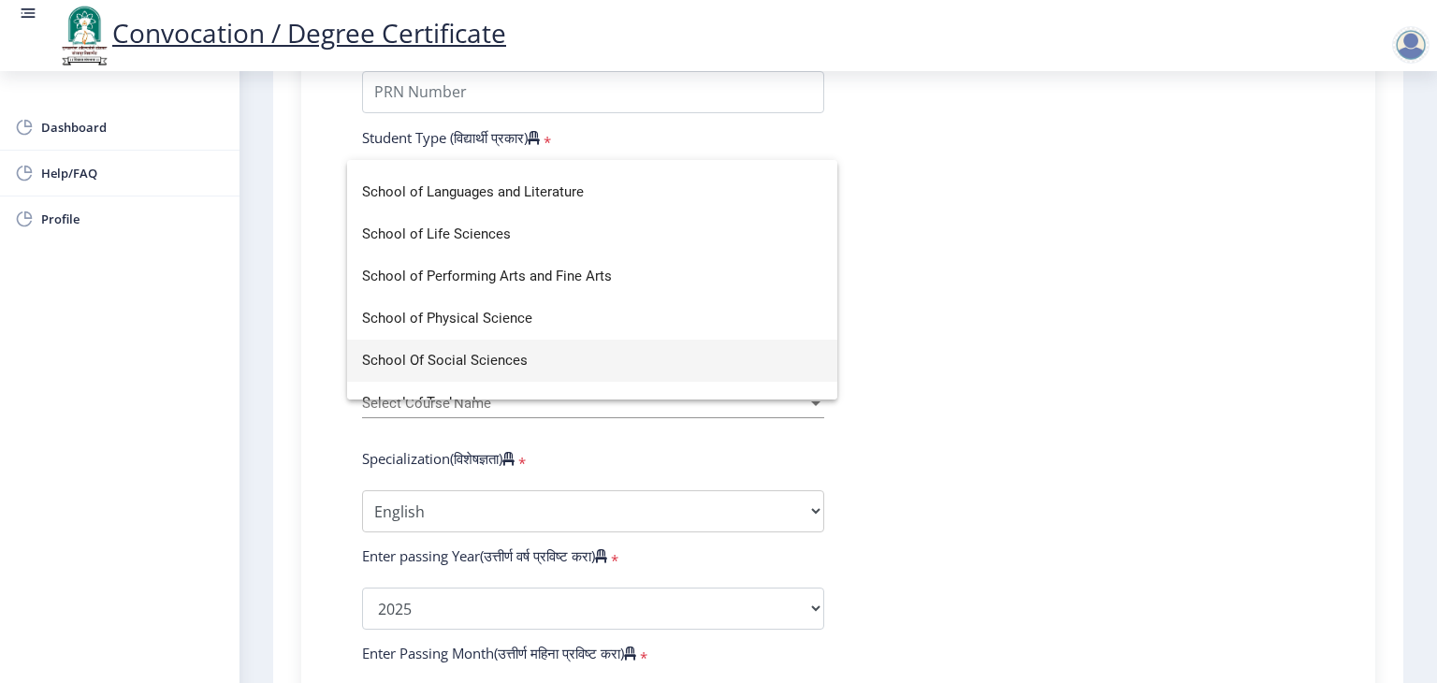
scroll to position [1029, 0]
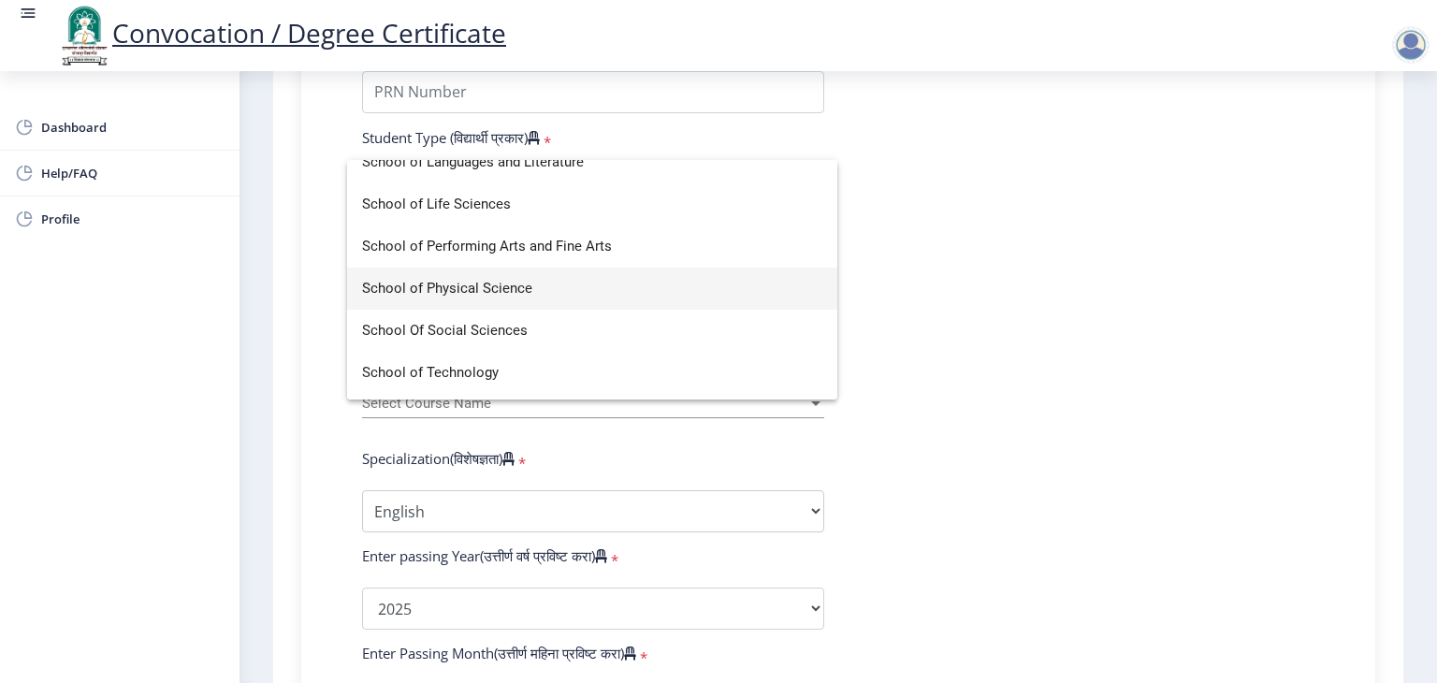
type input "sc"
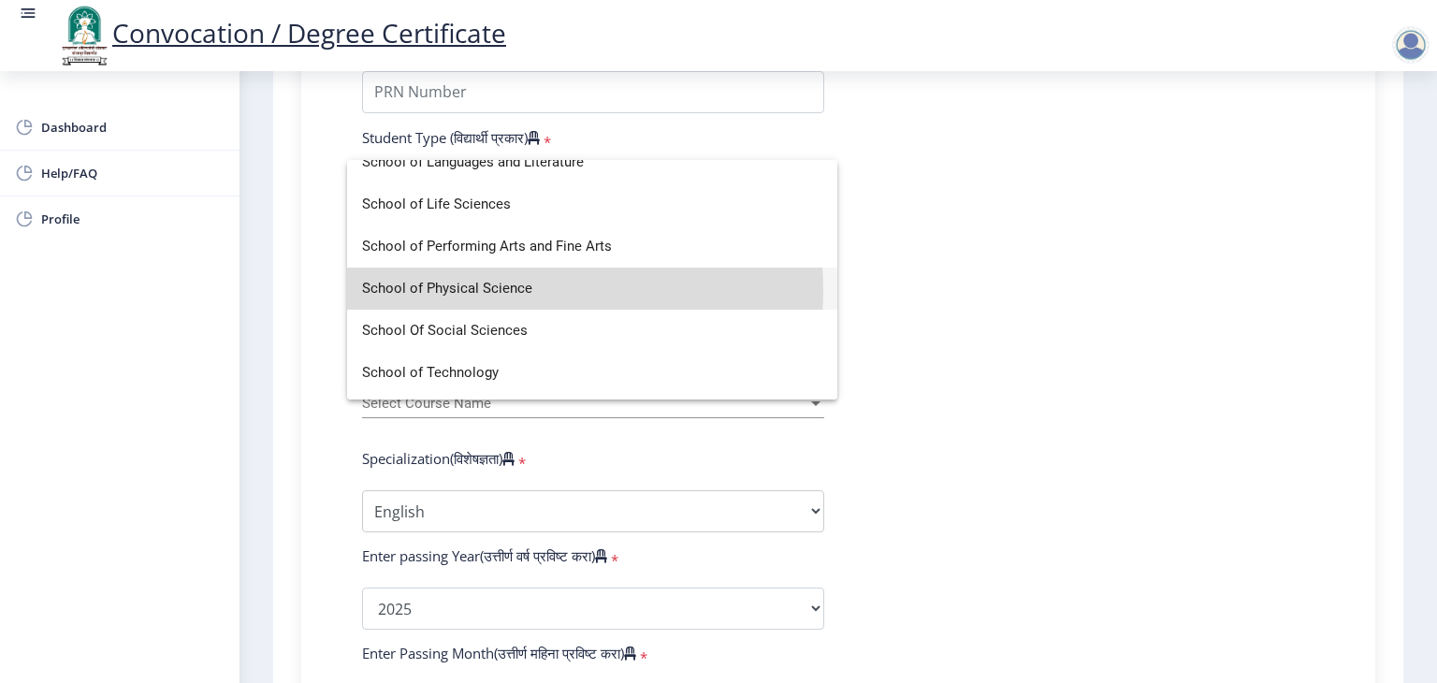
drag, startPoint x: 530, startPoint y: 290, endPoint x: 532, endPoint y: 301, distance: 11.6
click at [528, 291] on span "School of Physical Science" at bounding box center [592, 289] width 460 height 42
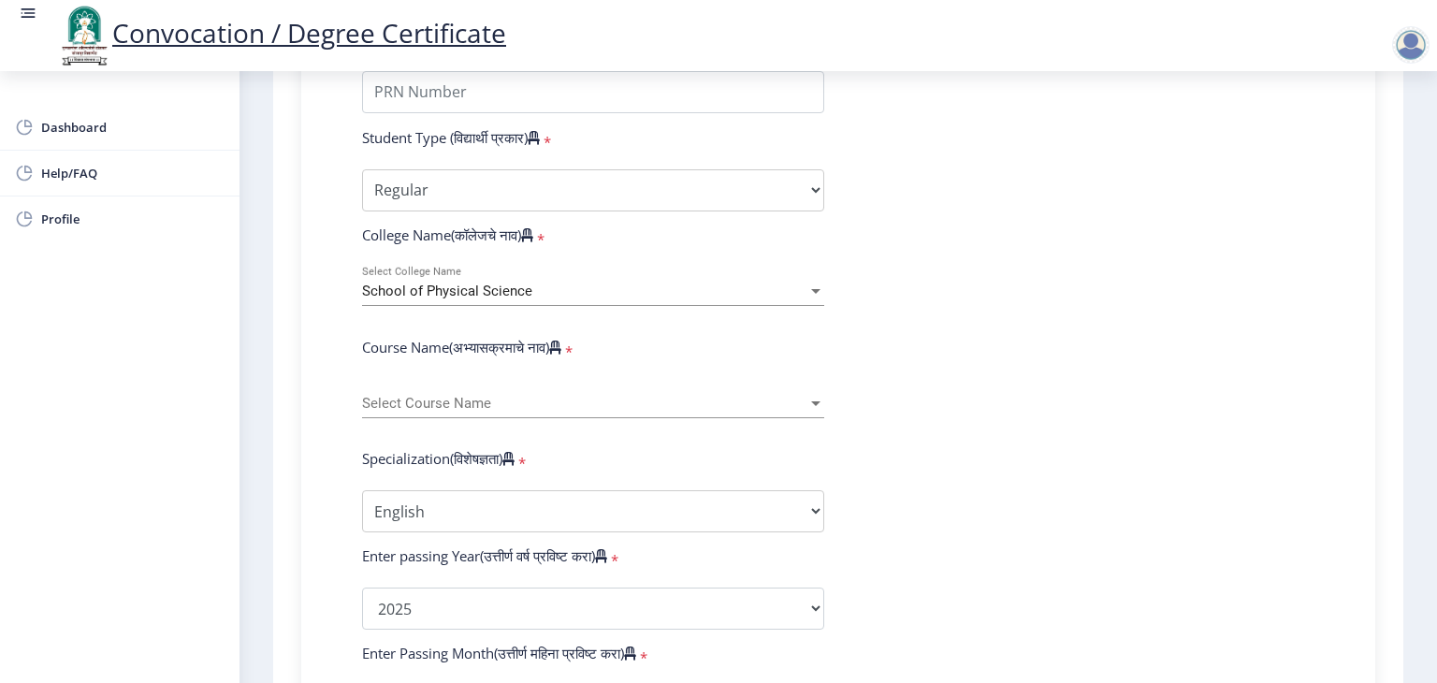
click at [430, 396] on span "Select Course Name" at bounding box center [584, 404] width 445 height 16
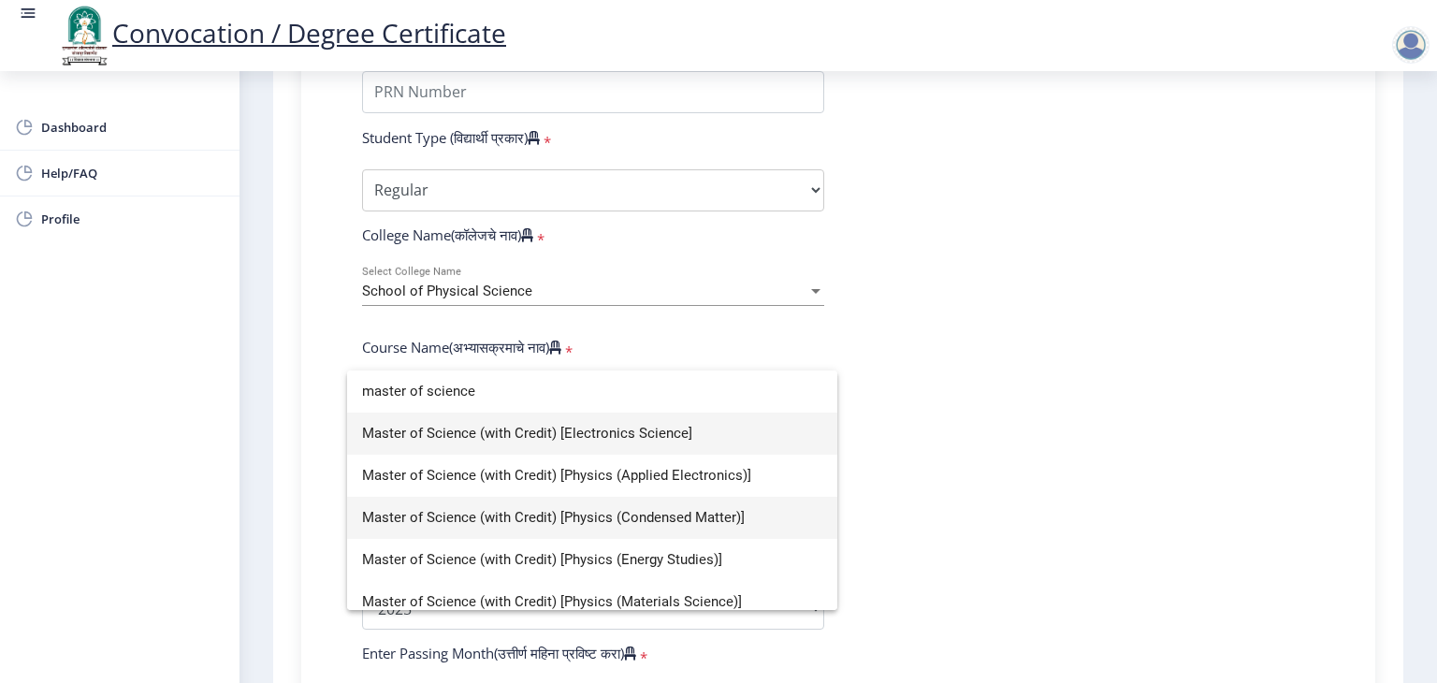
type input "master of science"
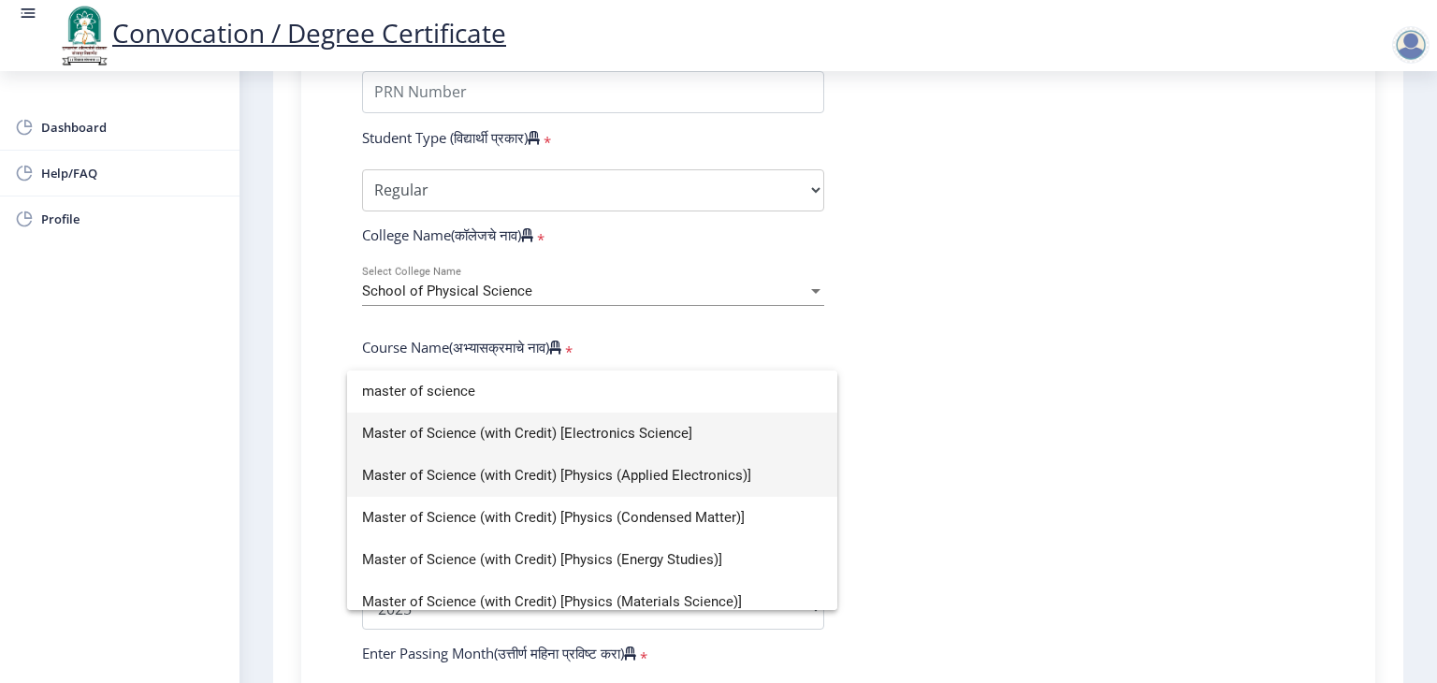
click at [742, 478] on span "Master of Science (with Credit) [Physics (Applied Electronics)]" at bounding box center [592, 476] width 460 height 42
select select "April"
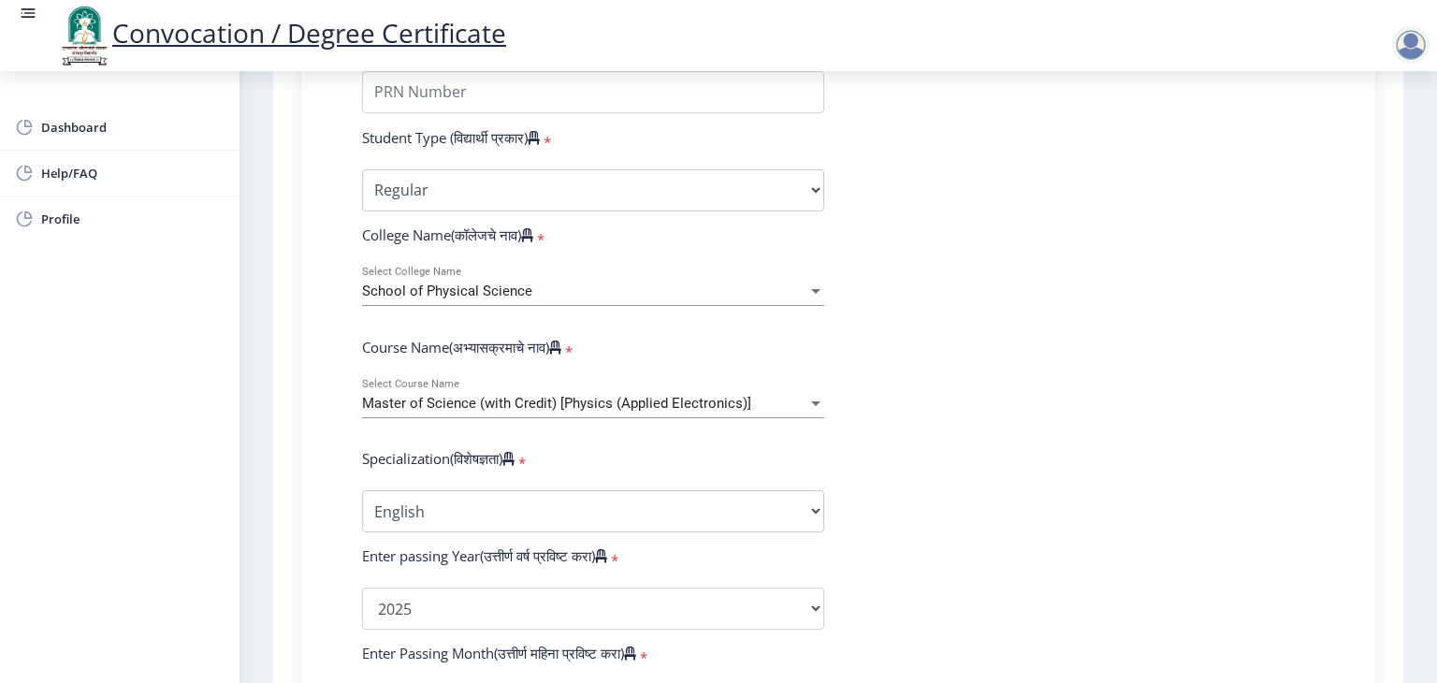
select select "Physics (Material Science)"
copy form "College Name(कॉलेजचे नाव) * School of Physical Science Select College Name Cour…"
drag, startPoint x: 348, startPoint y: 208, endPoint x: 669, endPoint y: 416, distance: 382.8
click at [669, 416] on form "Enter Your PRN Number (तुमचा पीआरएन (कायम नोंदणी क्रमांक) एंटर करा) * Student T…" at bounding box center [838, 574] width 980 height 1089
click at [573, 267] on div "School of Physical Science Select College Name" at bounding box center [593, 286] width 462 height 39
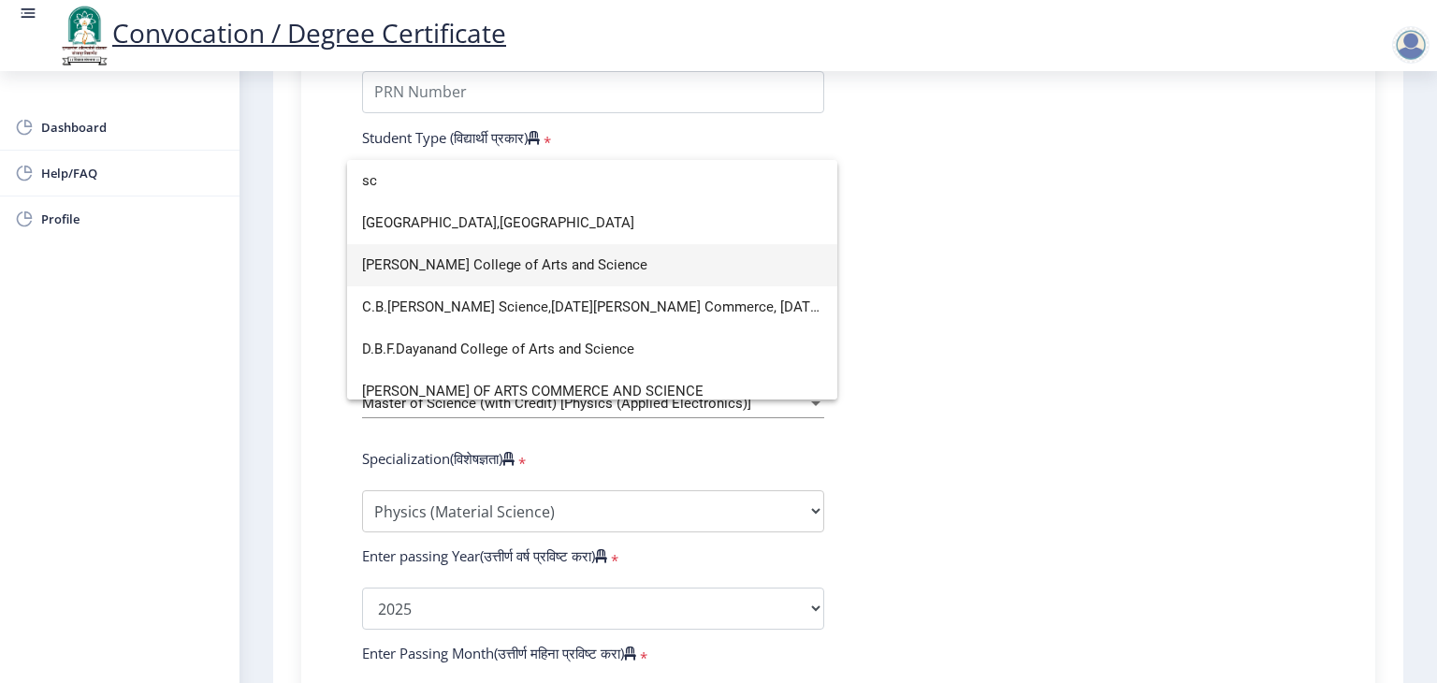
scroll to position [0, 0]
click at [1055, 315] on div at bounding box center [718, 341] width 1437 height 683
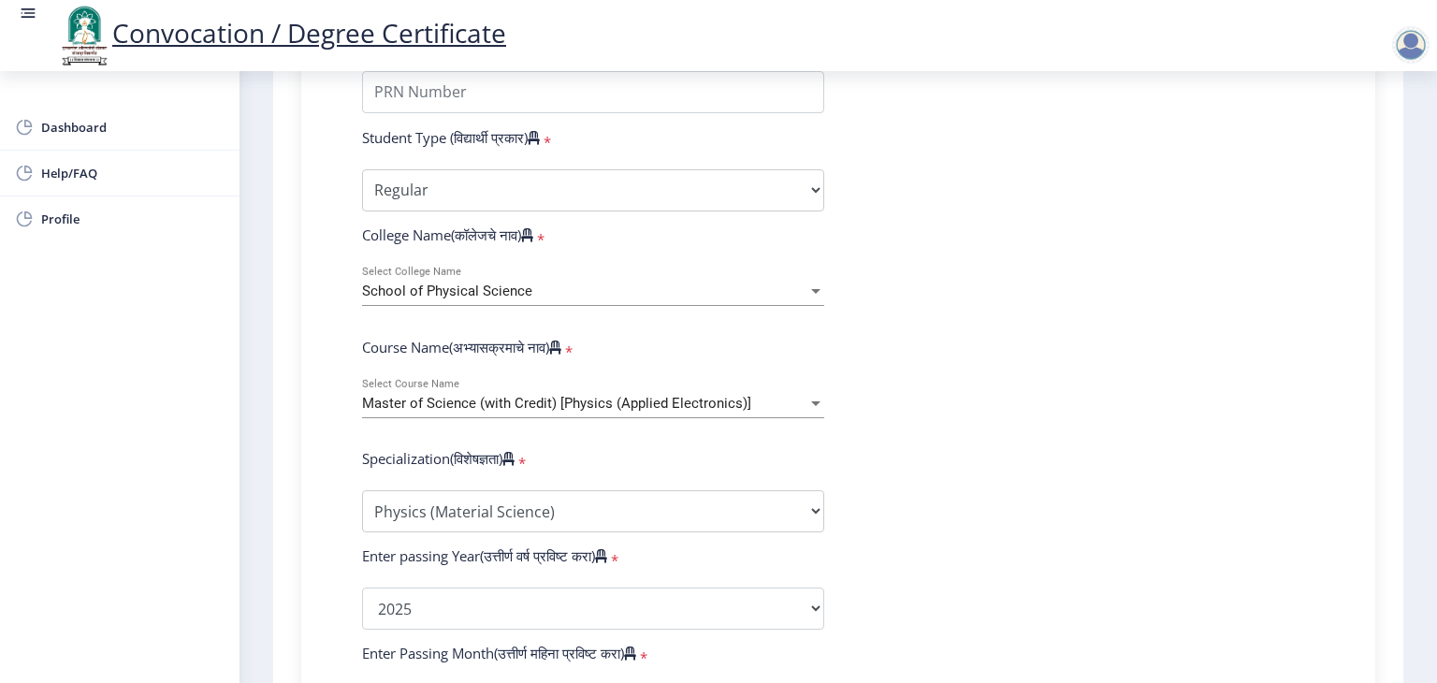
drag, startPoint x: 342, startPoint y: 246, endPoint x: 572, endPoint y: 452, distance: 308.1
click at [570, 454] on div "Enter Your PRN Number (तुमचा पीआरएन (कायम नोंदणी क्रमांक) एंटर करा) * Student T…" at bounding box center [838, 574] width 1009 height 1089
copy form "School of Physical Science Select College Name Course Name(अभ्यासक्रमाचे नाव) *…"
